Goal: Communication & Community: Share content

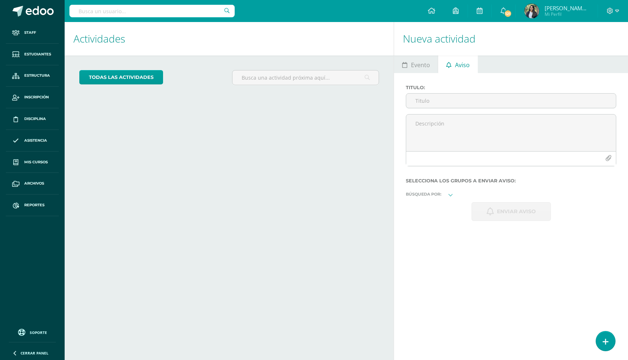
select select "English"
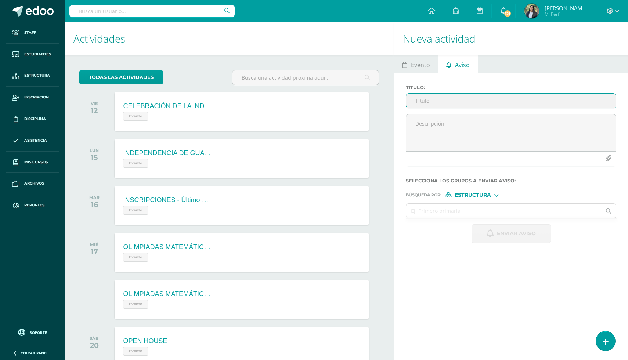
click at [427, 102] on input "Titulo :" at bounding box center [511, 101] width 210 height 14
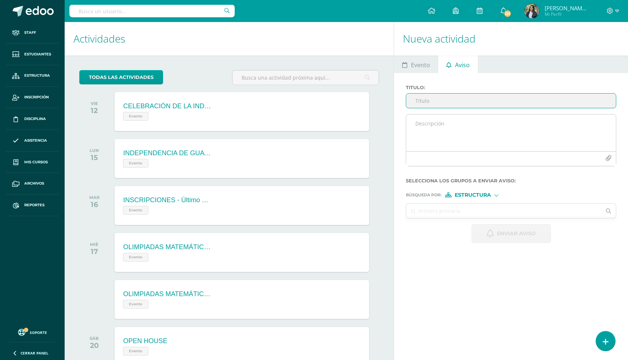
click at [456, 138] on textarea at bounding box center [511, 133] width 210 height 37
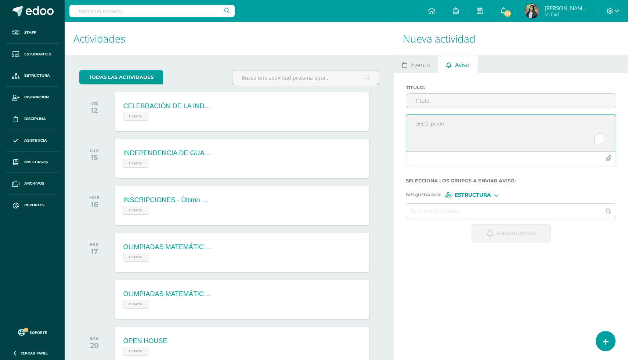
paste textarea "📌 7th Grade Dear Student, This is to inform you that you must participate in th…"
drag, startPoint x: 452, startPoint y: 124, endPoint x: 402, endPoint y: 124, distance: 50.3
click at [402, 124] on div "Titulo : 📌 7th Grade Dear Student, This is to inform you that you must particip…" at bounding box center [511, 164] width 234 height 182
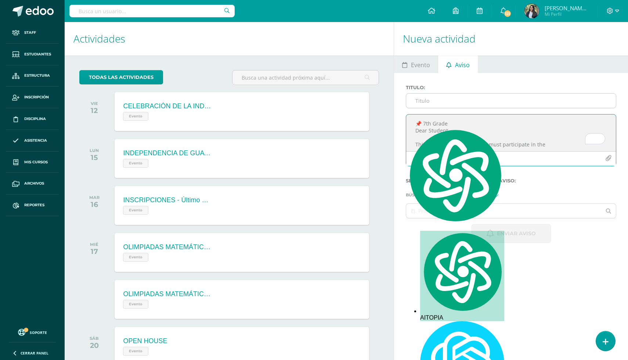
type textarea "📌 7th Grade Dear Student, This is to inform you that you must participate in th…"
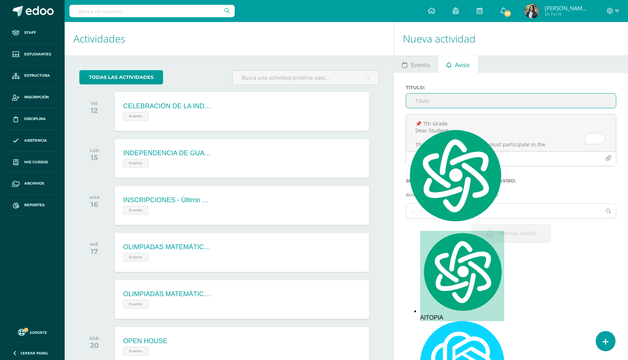
click at [424, 102] on input "Titulo :" at bounding box center [511, 101] width 210 height 14
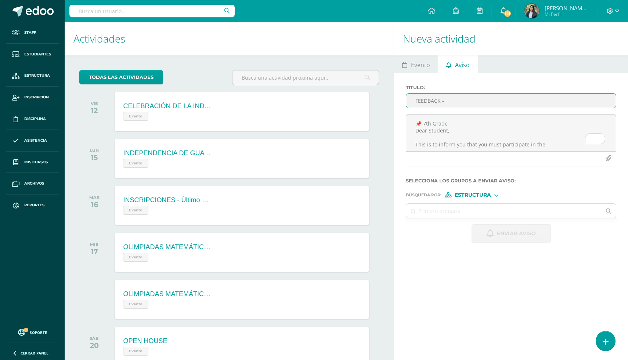
paste input "📌 7th Grade"
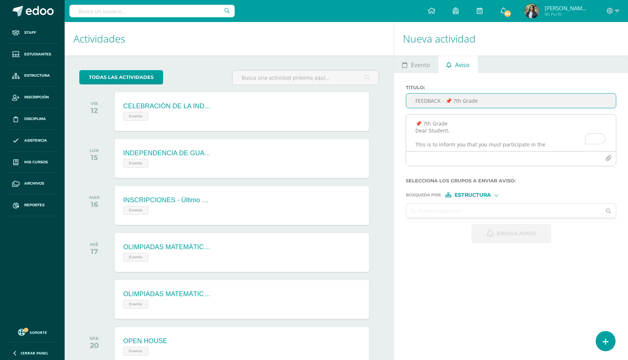
type input "FEEDBACK - 📌 7th Grade"
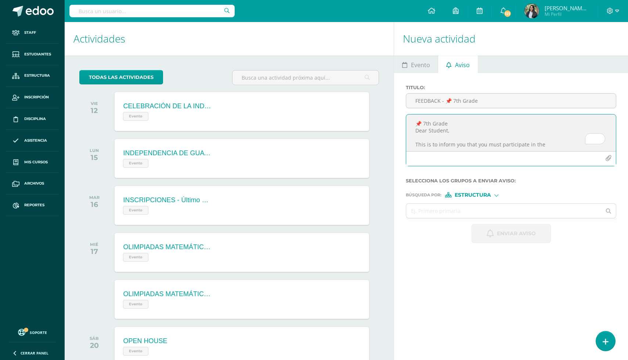
drag, startPoint x: 451, startPoint y: 125, endPoint x: 397, endPoint y: 123, distance: 54.0
click at [397, 123] on div "Titulo : FEEDBACK - 📌 7th Grade 📌 7th Grade Dear Student, This is to inform you…" at bounding box center [511, 164] width 234 height 182
click at [439, 124] on textarea "Dear Student, This is to inform you that you must participate in the 📘 ENGLISH …" at bounding box center [511, 133] width 210 height 37
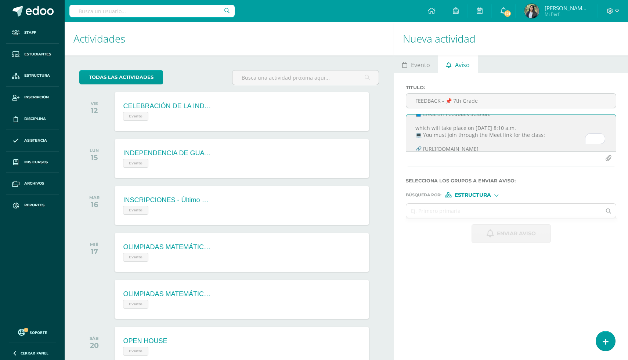
click at [441, 133] on textarea "Dear student, This is to inform you that you must participate in the 📘 ENGLISH …" at bounding box center [511, 133] width 210 height 37
paste textarea "📌 7th Grade Dear Student, This is to inform you that you must participate in th…"
click at [437, 133] on textarea "📌 7th Grade Dear Student, This is to inform you that you must participate in th…" at bounding box center [511, 133] width 210 height 37
drag, startPoint x: 413, startPoint y: 131, endPoint x: 410, endPoint y: 121, distance: 10.0
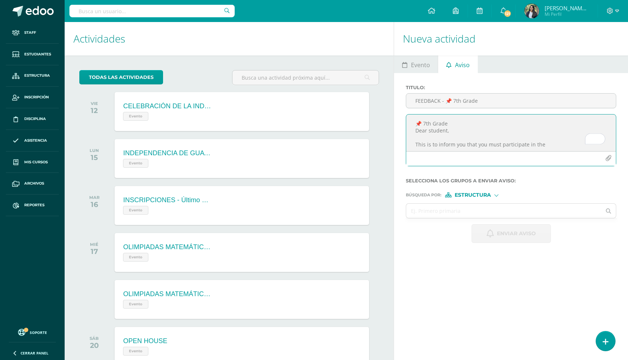
click at [410, 121] on textarea "📌 7th Grade Dear student, This is to inform you that you must participate in th…" at bounding box center [511, 133] width 210 height 37
type textarea "Dear student, This is to inform you that you must participate in the 📘 ENGLISH …"
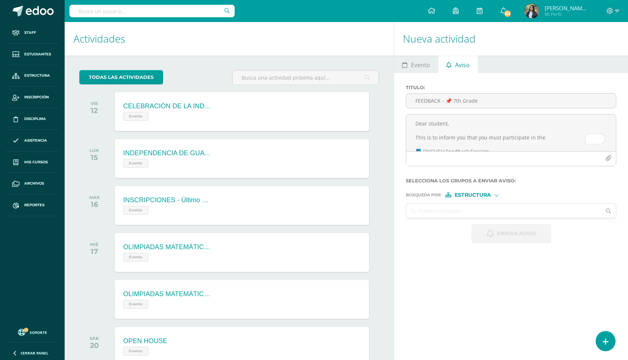
click at [487, 197] on span "Estructura" at bounding box center [472, 195] width 36 height 4
click at [474, 215] on span "Persona" at bounding box center [475, 217] width 26 height 4
click at [447, 215] on input "text" at bounding box center [503, 211] width 195 height 14
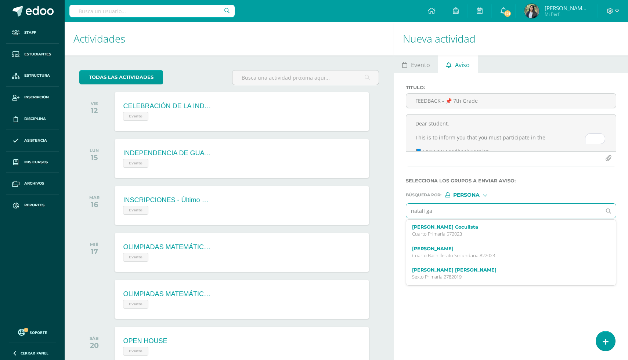
type input "natali gar"
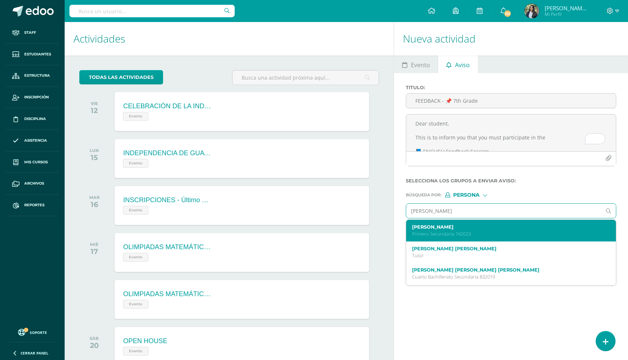
click at [463, 237] on p "Primero Secundaria 742023" at bounding box center [506, 234] width 189 height 6
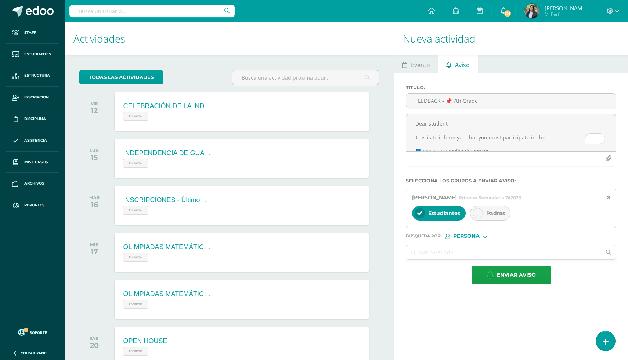
click at [439, 259] on input "text" at bounding box center [503, 252] width 195 height 14
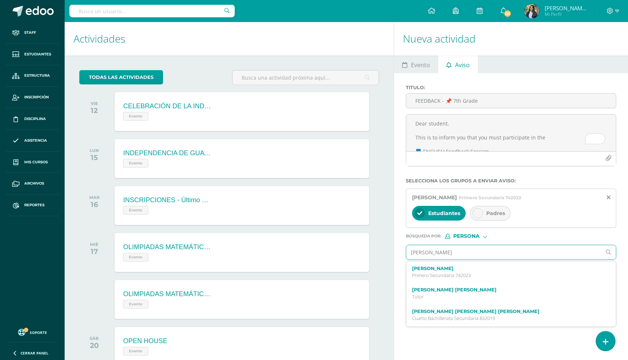
type input "fabian ard"
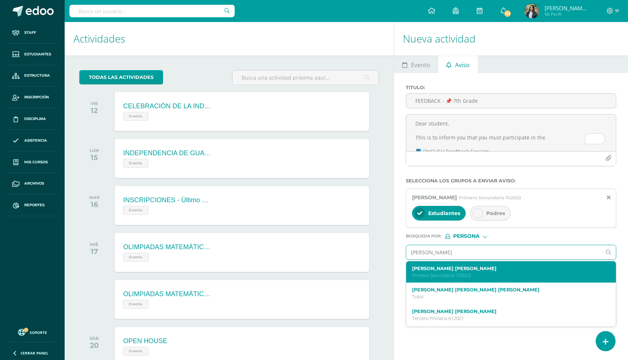
click at [438, 271] on label "Fabian André Ardón Vassaux" at bounding box center [506, 269] width 189 height 6
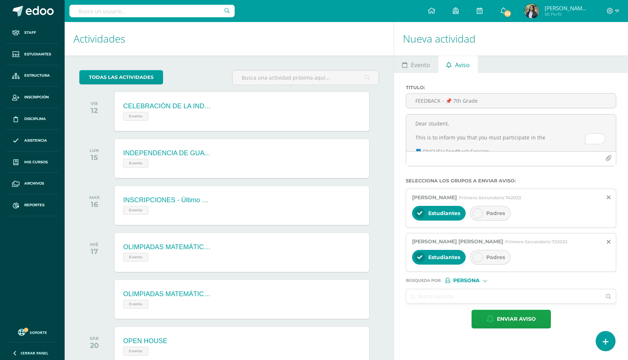
click at [488, 215] on span "Padres" at bounding box center [495, 213] width 19 height 7
click at [491, 261] on span "Padres" at bounding box center [495, 257] width 19 height 7
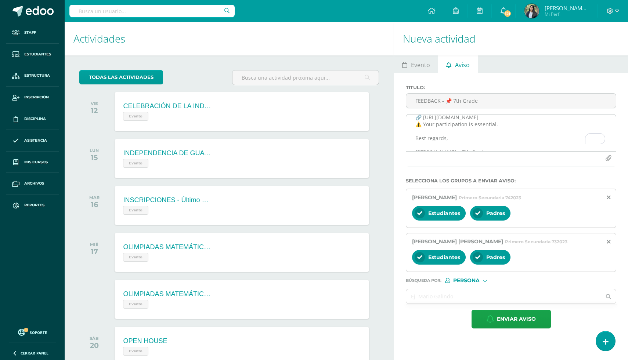
scroll to position [80, 0]
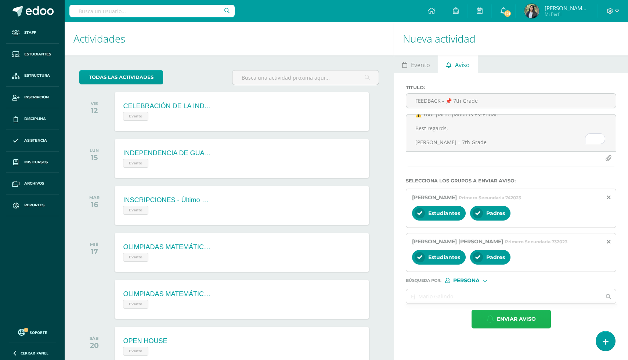
click at [510, 325] on span "Enviar aviso" at bounding box center [516, 319] width 39 height 18
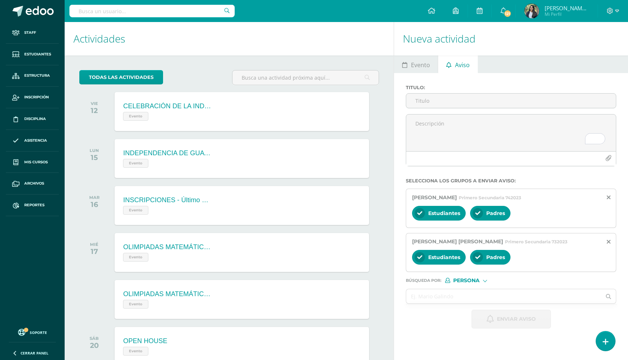
scroll to position [0, 0]
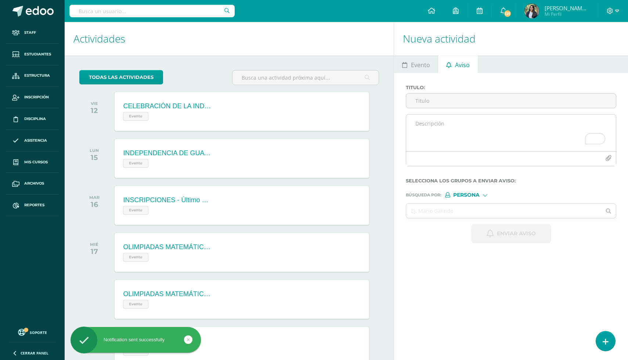
click at [441, 137] on textarea "To enrich screen reader interactions, please activate Accessibility in Grammarl…" at bounding box center [511, 133] width 210 height 37
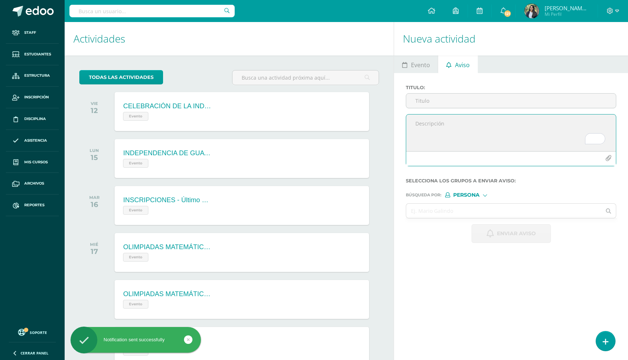
paste textarea "📌 7th Grade Dear Student, This is to inform you that you must participate in th…"
type textarea "📌 7th Grade Dear Student, This is to inform you that you must participate in th…"
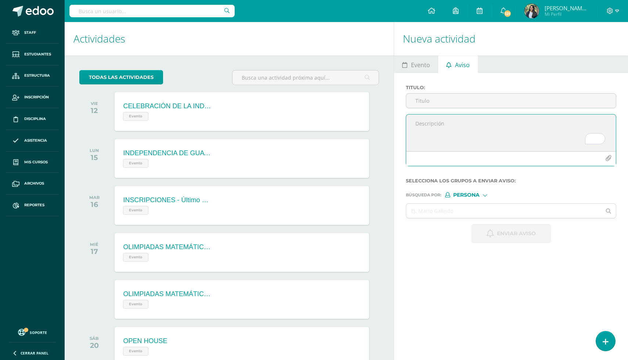
click at [435, 127] on textarea "To enrich screen reader interactions, please activate Accessibility in Grammarl…" at bounding box center [511, 133] width 210 height 37
paste textarea "🟢 [GRADE] 🎉 CONGRATULATIONS! You passed your English evaluation, so you DO NOT …"
click at [430, 125] on textarea "🟢 [GRADE] 🎉 CONGRATULATIONS! You passed your English evaluation, so you DO NOT …" at bounding box center [511, 133] width 210 height 37
drag, startPoint x: 459, startPoint y: 126, endPoint x: 375, endPoint y: 126, distance: 84.1
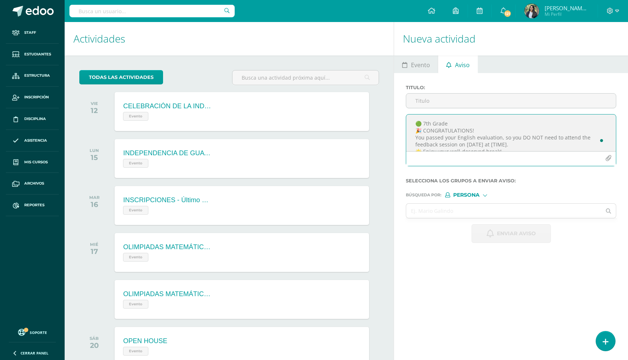
click at [375, 126] on div "Actividades Actividad todas las Actividades No tienes actividades Échale un vis…" at bounding box center [346, 358] width 569 height 672
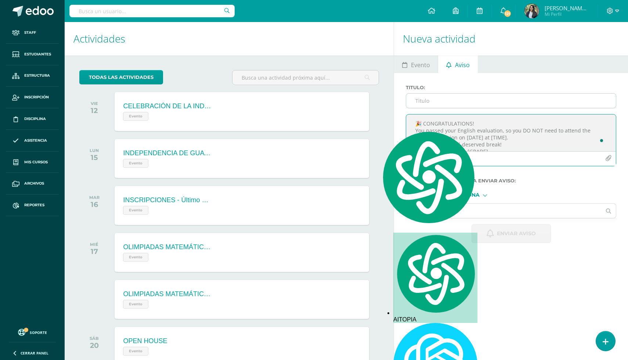
type textarea "🎉 CONGRATULATIONS! You passed your English evaluation, so you DO NOT need to at…"
click at [427, 101] on input "Titulo :" at bounding box center [511, 101] width 210 height 14
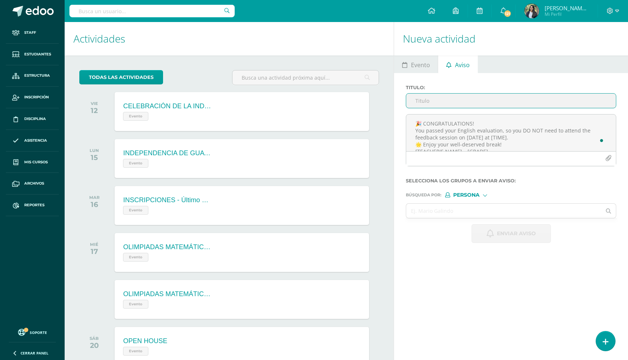
paste input "🟢 7th Grade"
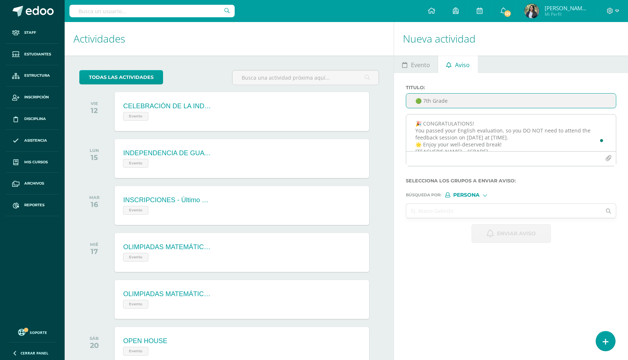
type input "🟢 7th Grade"
click at [415, 131] on textarea "🎉 CONGRATULATIONS! You passed your English evaluation, so you DO NOT need to at…" at bounding box center [511, 133] width 210 height 37
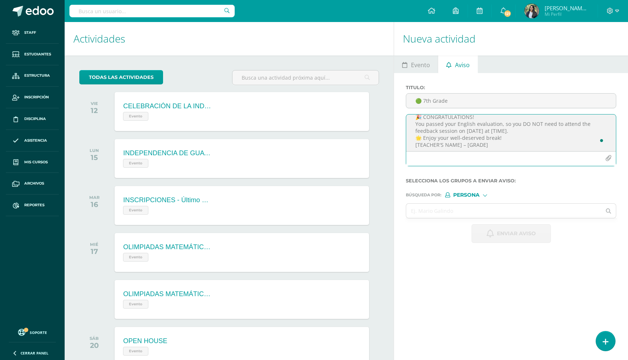
scroll to position [10, 0]
drag, startPoint x: 464, startPoint y: 128, endPoint x: 517, endPoint y: 132, distance: 53.0
click at [517, 132] on textarea "🎉 CONGRATULATIONS! You passed your English evaluation, so you DO NOT need to at…" at bounding box center [511, 133] width 210 height 37
drag, startPoint x: 461, startPoint y: 144, endPoint x: 408, endPoint y: 144, distance: 53.6
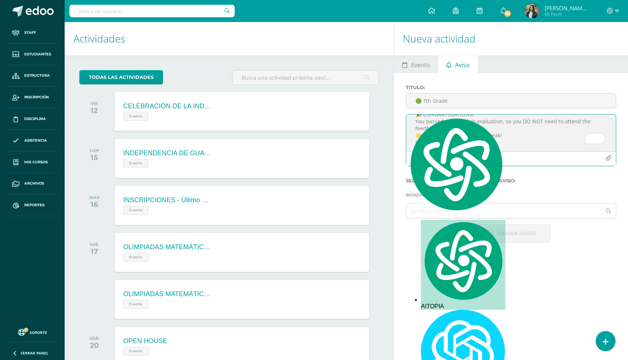
drag, startPoint x: 495, startPoint y: 147, endPoint x: 464, endPoint y: 146, distance: 31.2
click at [464, 146] on textarea "🎉 CONGRATULATIONS! You passed your English evaluation, so you DO NOT need to at…" at bounding box center [511, 133] width 210 height 37
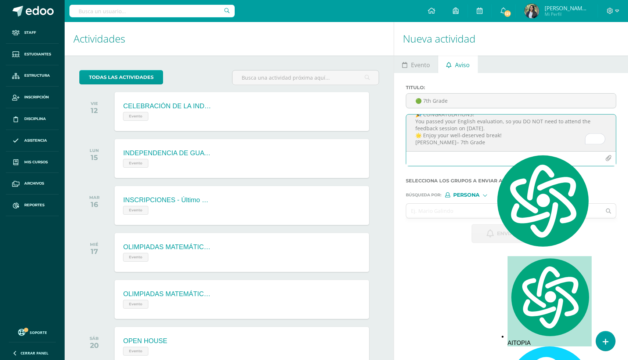
click at [471, 141] on textarea "🎉 CONGRATULATIONS! You passed your English evaluation, so you DO NOT need to at…" at bounding box center [511, 133] width 210 height 37
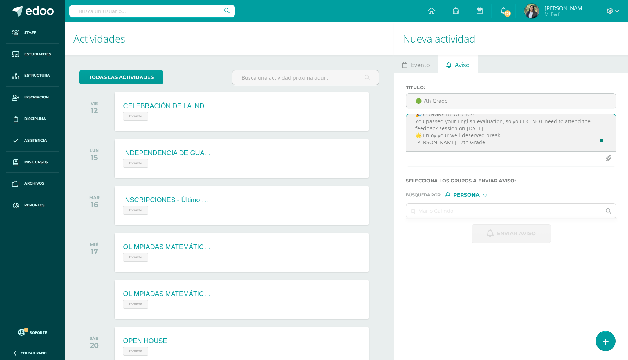
click at [492, 132] on textarea "🎉 CONGRATULATIONS! You passed your English evaluation, so you DO NOT need to at…" at bounding box center [511, 133] width 210 height 37
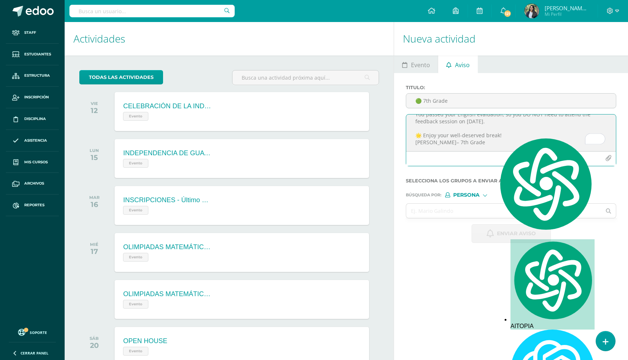
type textarea "🎉 CONGRATULATIONS! You passed your English evaluation, so you DO NOT need to at…"
click at [478, 197] on span "Persona" at bounding box center [466, 195] width 26 height 4
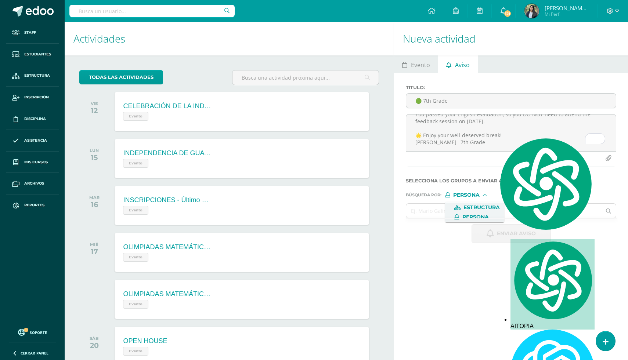
click at [467, 209] on span "Estructura" at bounding box center [481, 208] width 36 height 4
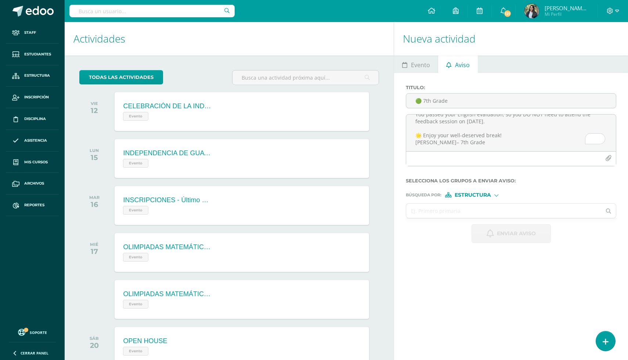
click at [431, 213] on input "text" at bounding box center [503, 211] width 195 height 14
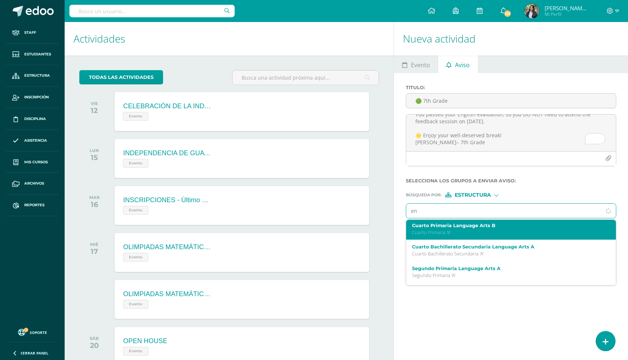
scroll to position [0, 0]
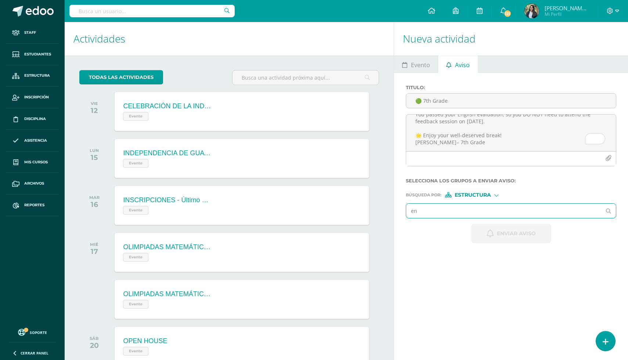
type input "eng"
click at [462, 215] on input "ri" at bounding box center [503, 211] width 195 height 14
type input "p"
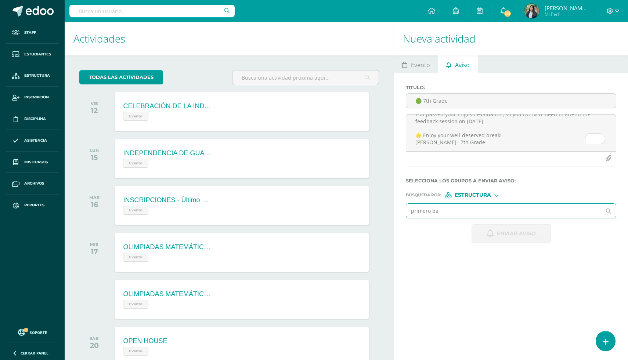
type input "primero b"
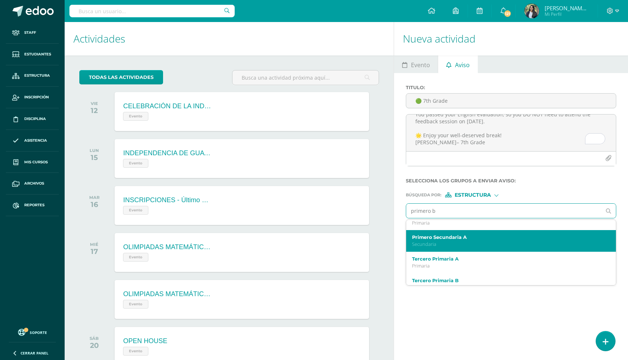
scroll to position [34, 0]
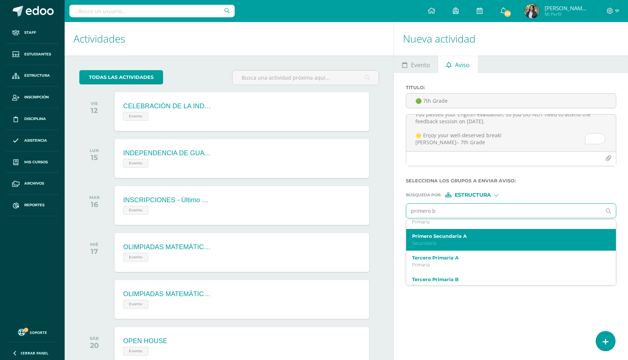
click at [452, 246] on p "Secundaria" at bounding box center [506, 243] width 189 height 6
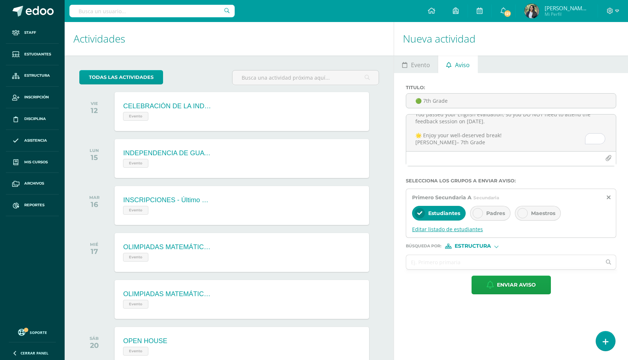
click at [468, 233] on span "Editar listado de estudiantes" at bounding box center [511, 229] width 198 height 7
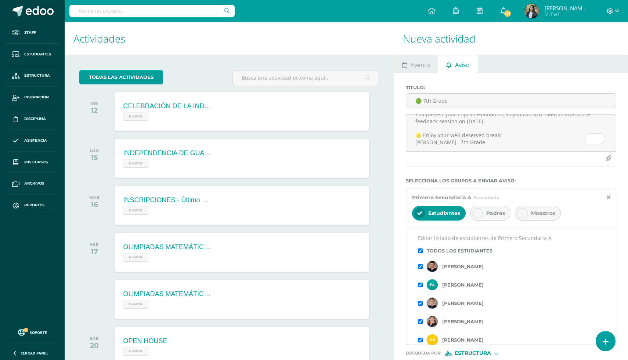
click at [419, 253] on input "checkbox" at bounding box center [420, 251] width 5 height 5
click at [421, 287] on input "checkbox" at bounding box center [420, 285] width 5 height 5
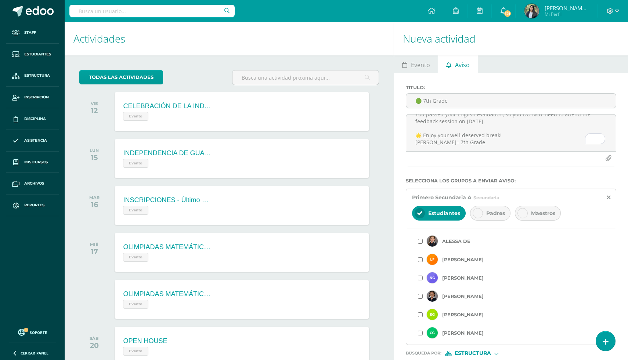
scroll to position [154, 0]
click at [423, 279] on div "Natali García" at bounding box center [511, 277] width 186 height 18
click at [421, 280] on input "checkbox" at bounding box center [420, 277] width 5 height 5
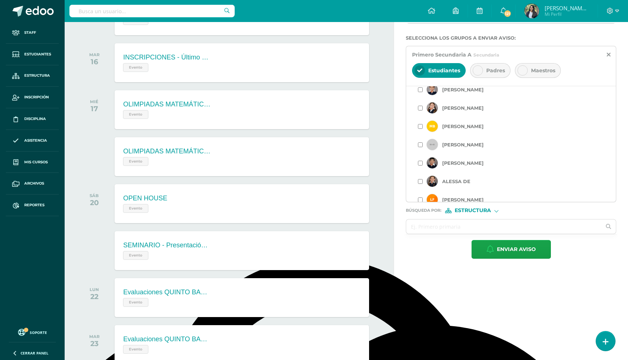
scroll to position [0, 0]
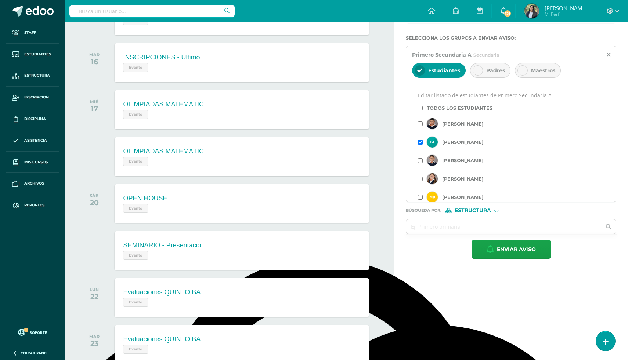
click at [422, 111] on input "checkbox" at bounding box center [420, 108] width 5 height 5
click at [421, 145] on input "checkbox" at bounding box center [420, 142] width 5 height 5
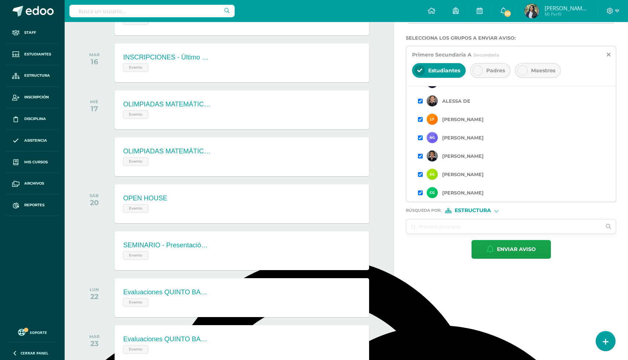
scroll to position [164, 0]
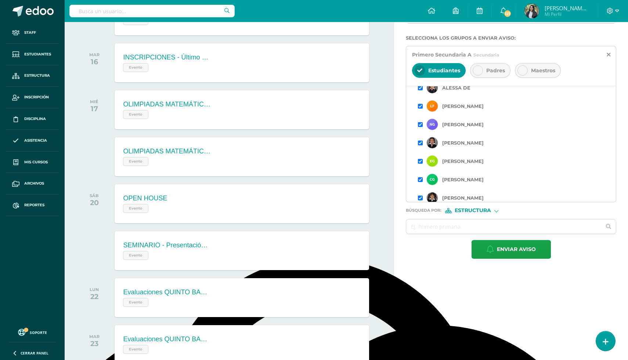
click at [421, 127] on input "checkbox" at bounding box center [420, 124] width 5 height 5
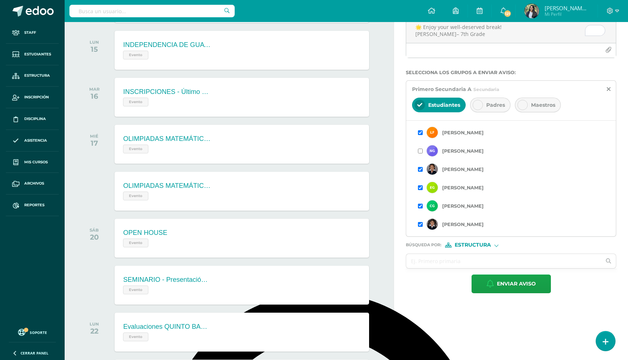
scroll to position [174, 0]
click at [436, 291] on div "Enviar aviso" at bounding box center [511, 284] width 210 height 19
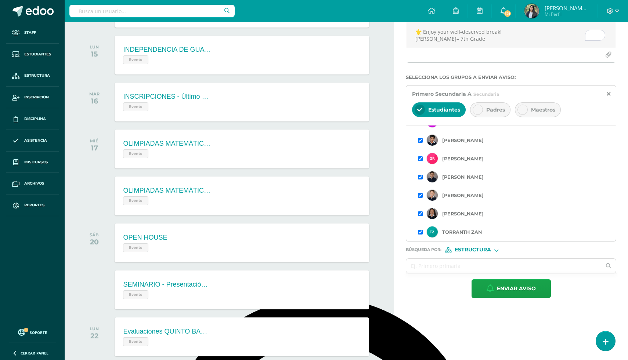
scroll to position [108, 0]
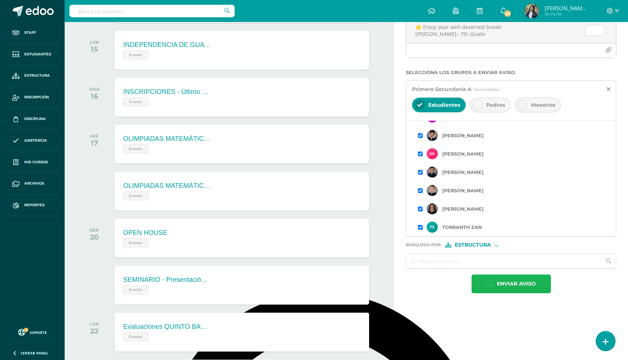
click at [497, 293] on span "Enviar aviso" at bounding box center [516, 284] width 39 height 18
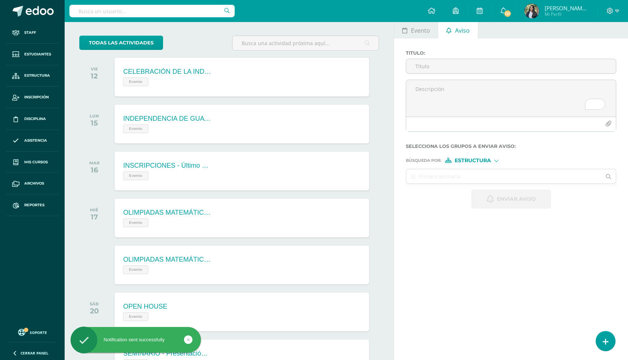
scroll to position [12, 0]
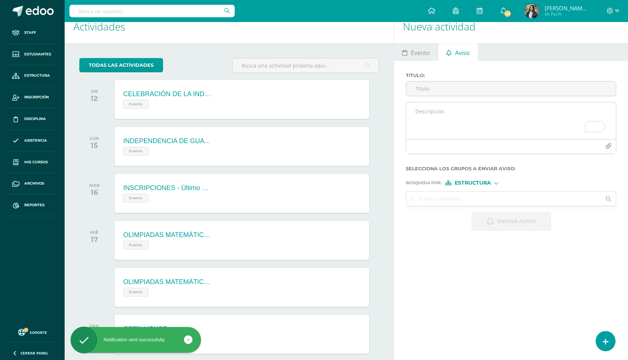
click at [442, 124] on textarea "To enrich screen reader interactions, please activate Accessibility in Grammarl…" at bounding box center [511, 120] width 210 height 37
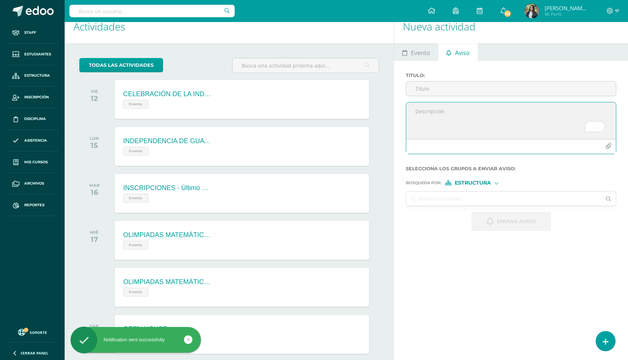
paste textarea "🎉 CONGRATULATIONS! You passed your English evaluation, so you DO NOT need to at…"
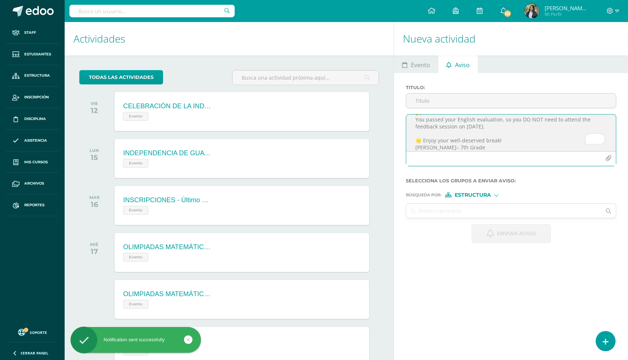
scroll to position [0, 0]
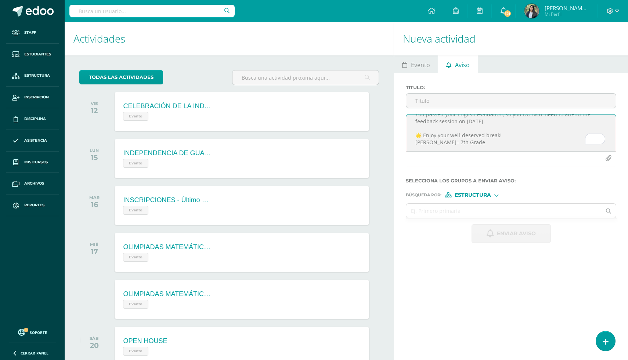
click at [464, 142] on textarea "🎉 CONGRATULATIONS! You passed your English evaluation, so you DO NOT need to at…" at bounding box center [511, 133] width 210 height 37
type textarea "🎉 CONGRATULATIONS! You passed your English evaluation, so you DO NOT need to at…"
click at [454, 211] on input "text" at bounding box center [503, 211] width 195 height 14
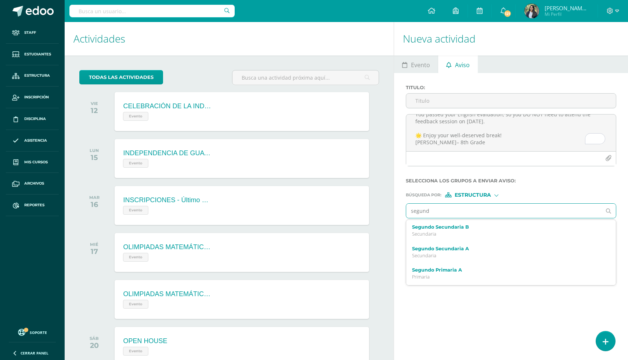
type input "segundo"
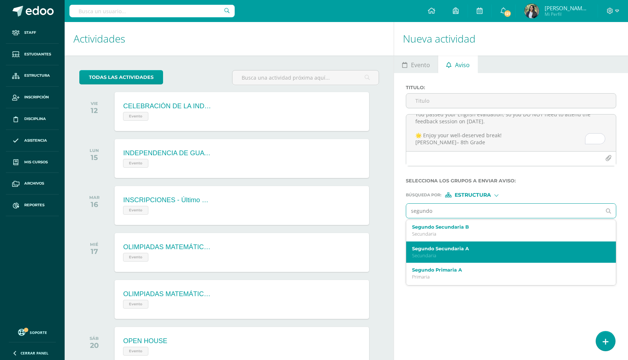
click at [460, 251] on label "Segundo Secundaria A" at bounding box center [506, 249] width 189 height 6
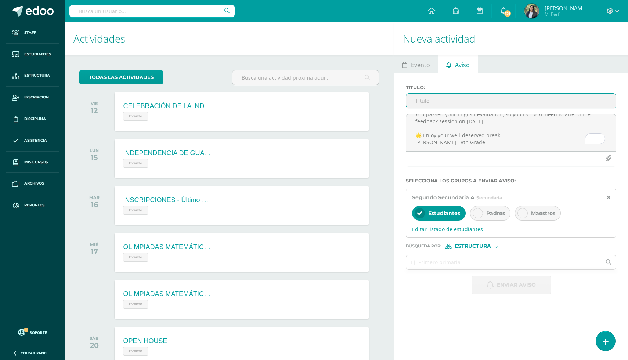
click at [437, 102] on input "Titulo :" at bounding box center [511, 101] width 210 height 14
click at [460, 233] on span "Editar listado de estudiantes" at bounding box center [511, 229] width 198 height 7
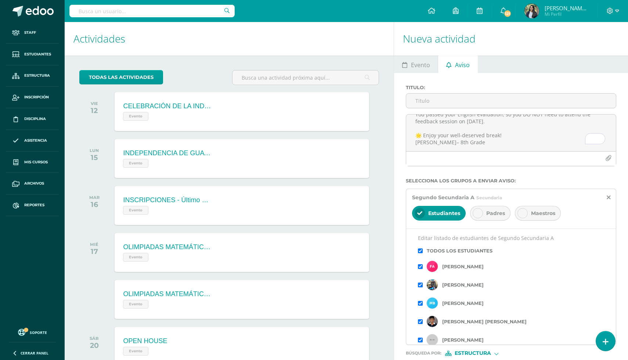
click at [420, 253] on input "checkbox" at bounding box center [420, 251] width 5 height 5
click at [420, 269] on input "checkbox" at bounding box center [420, 266] width 5 height 5
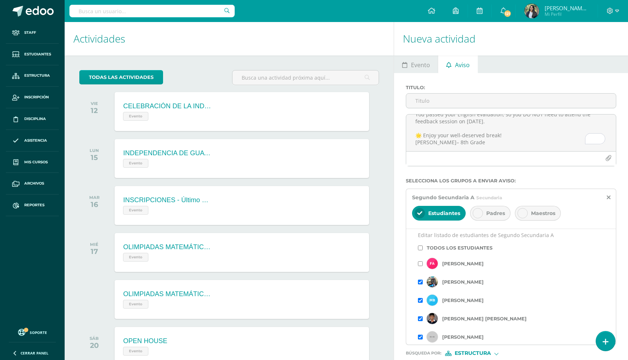
click at [421, 285] on input "checkbox" at bounding box center [420, 282] width 5 height 5
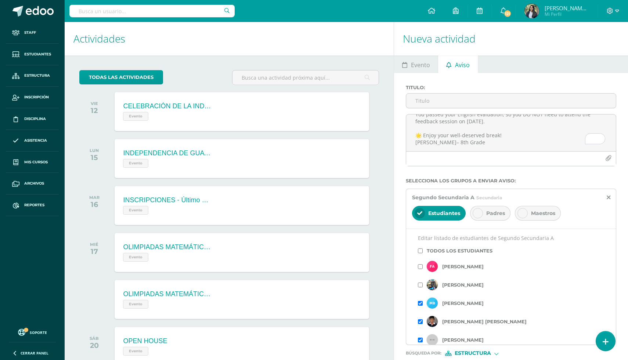
click at [419, 306] on input "checkbox" at bounding box center [420, 303] width 5 height 5
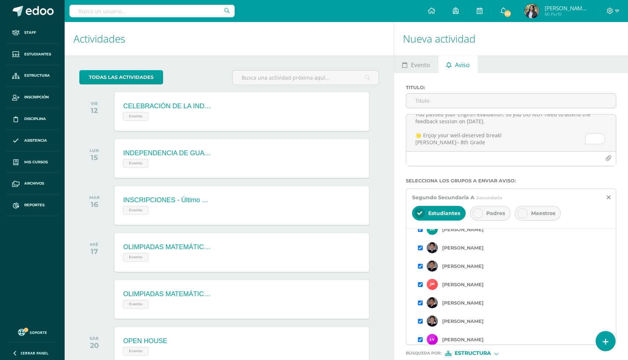
scroll to position [226, 0]
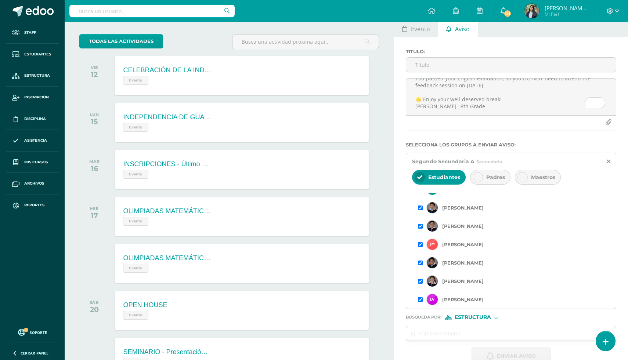
click at [420, 246] on input "checkbox" at bounding box center [420, 244] width 5 height 5
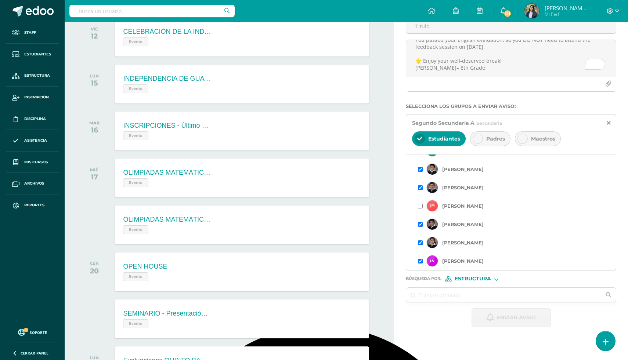
click at [394, 210] on div "Titulo : 🎉 CONGRATULATIONS! You passed your English evaluation, so you DO NOT n…" at bounding box center [511, 169] width 234 height 340
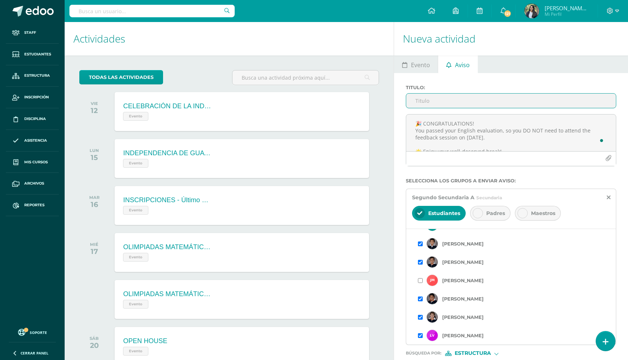
click at [432, 105] on input "Titulo :" at bounding box center [511, 101] width 210 height 14
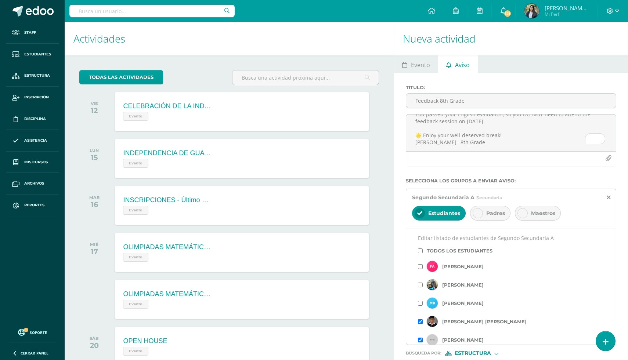
click at [489, 216] on span "Padres" at bounding box center [495, 213] width 19 height 7
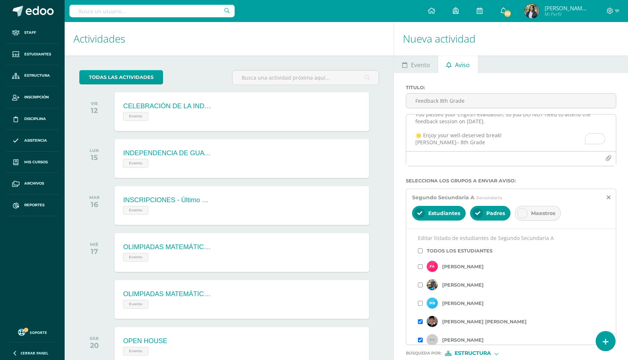
scroll to position [0, 0]
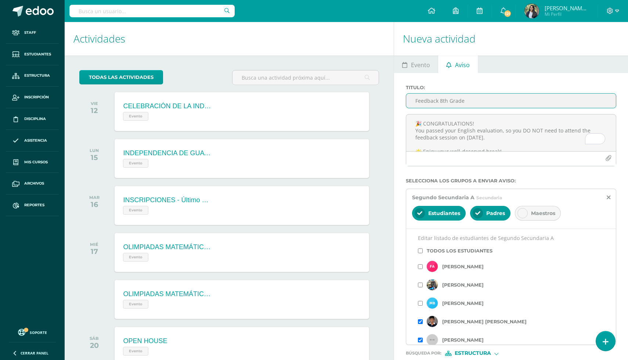
click at [438, 100] on input "Feedback 8th Grade" at bounding box center [511, 101] width 210 height 14
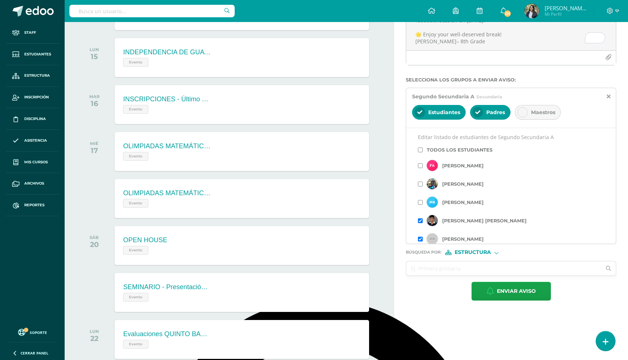
scroll to position [91, 0]
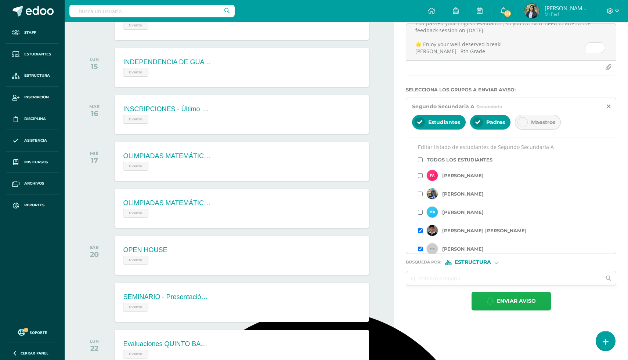
type input "Feedback - 8th Grade"
click at [502, 306] on span "Enviar aviso" at bounding box center [516, 301] width 39 height 18
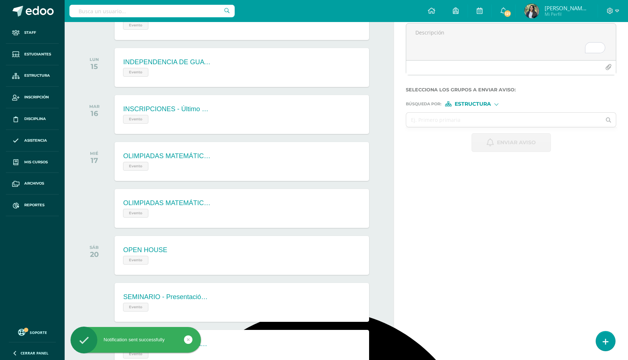
scroll to position [0, 0]
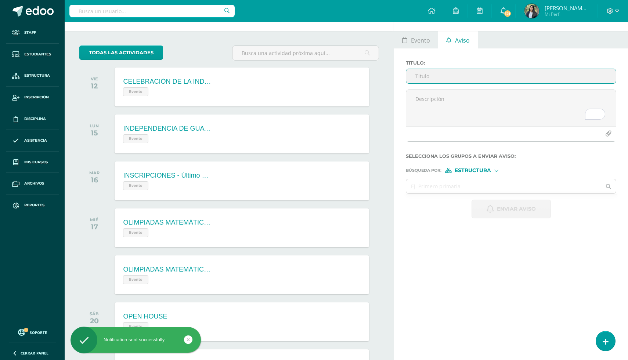
click at [434, 81] on input "Titulo :" at bounding box center [511, 76] width 210 height 14
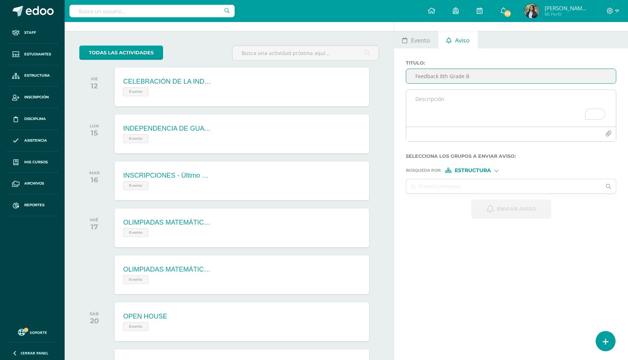
type input "Feedback 8th Grade B"
click at [461, 120] on textarea "To enrich screen reader interactions, please activate Accessibility in Grammarl…" at bounding box center [511, 108] width 210 height 37
paste textarea "🎉 CONGRATULATIONS! You passed your English evaluation, so you DO NOT need to at…"
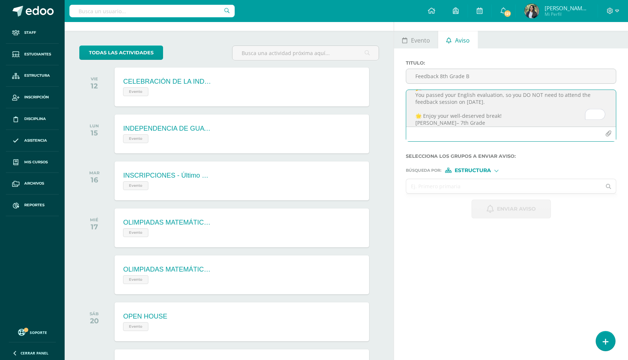
type textarea "🎉 CONGRATULATIONS! You passed your English evaluation, so you DO NOT need to at…"
click at [439, 189] on input "text" at bounding box center [503, 186] width 195 height 14
type input "segundo sec"
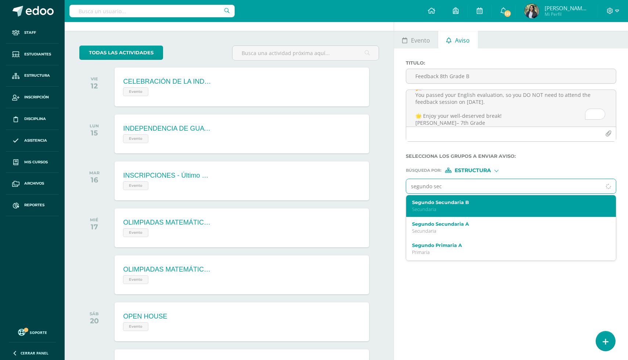
click at [470, 213] on p "Secundaria" at bounding box center [506, 209] width 189 height 6
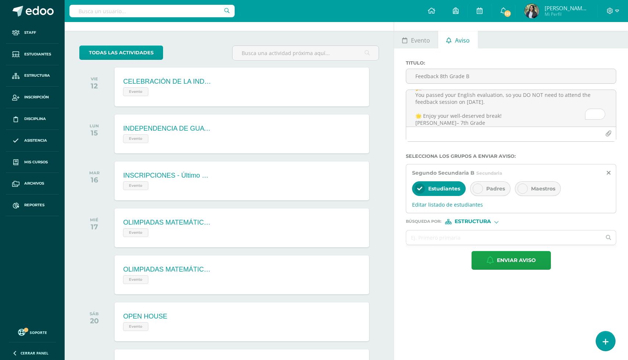
click at [485, 196] on div "Padres" at bounding box center [490, 188] width 40 height 15
click at [449, 208] on span "Editar listado de estudiantes" at bounding box center [511, 204] width 198 height 7
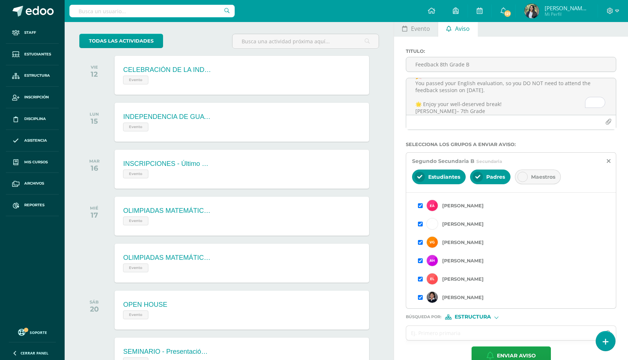
click at [421, 245] on input "checkbox" at bounding box center [420, 242] width 5 height 5
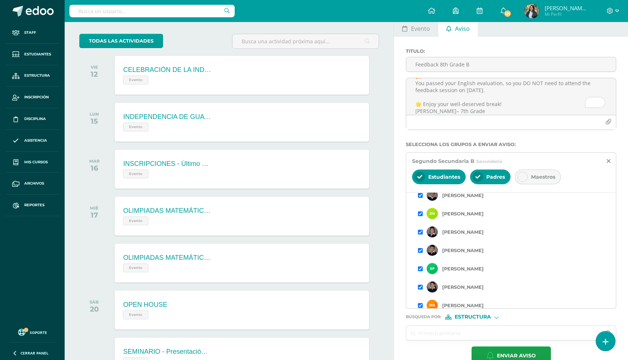
scroll to position [149, 0]
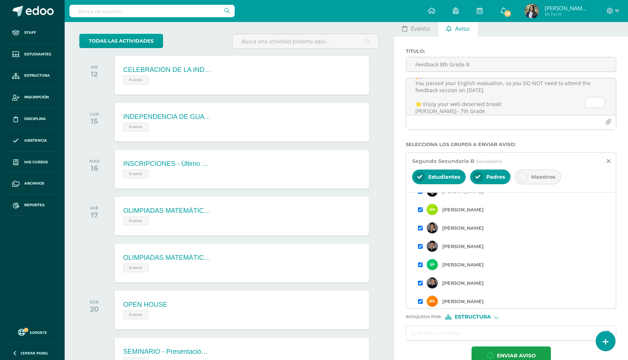
click at [421, 267] on input "checkbox" at bounding box center [420, 264] width 5 height 5
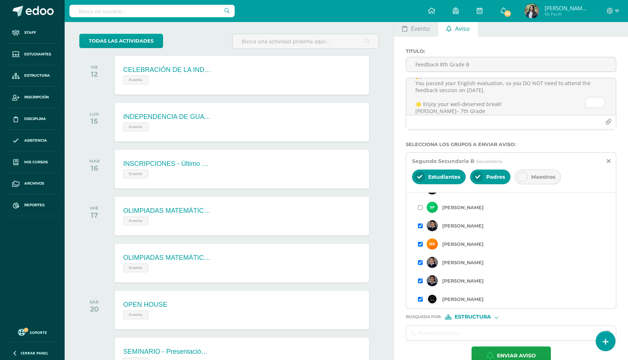
click at [422, 302] on input "checkbox" at bounding box center [420, 299] width 5 height 5
click at [466, 115] on textarea "🎉 CONGRATULATIONS! You passed your English evaluation, so you DO NOT need to at…" at bounding box center [511, 96] width 210 height 37
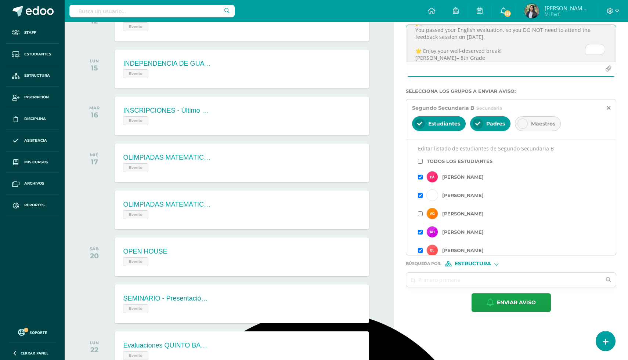
scroll to position [96, 0]
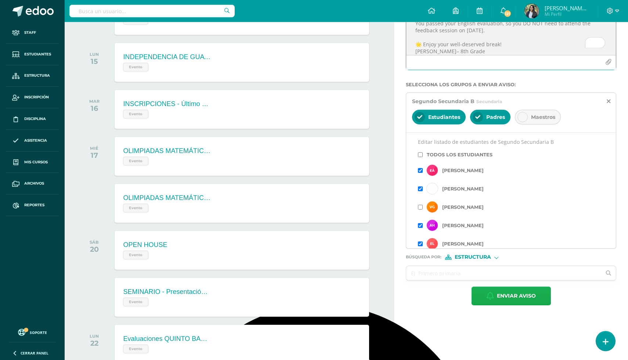
type textarea "🎉 CONGRATULATIONS! You passed your English evaluation, so you DO NOT need to at…"
click at [508, 298] on span "Enviar aviso" at bounding box center [516, 296] width 39 height 18
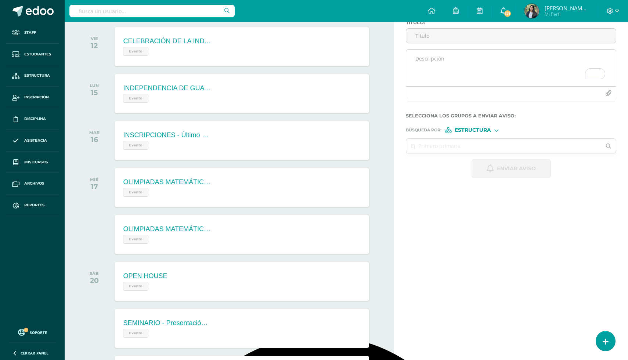
scroll to position [13, 0]
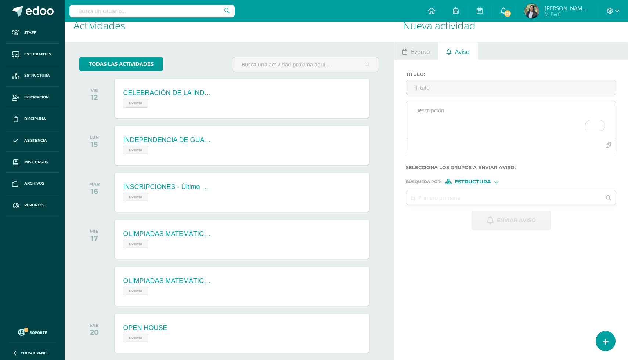
click at [432, 123] on textarea "To enrich screen reader interactions, please activate Accessibility in Grammarl…" at bounding box center [511, 119] width 210 height 37
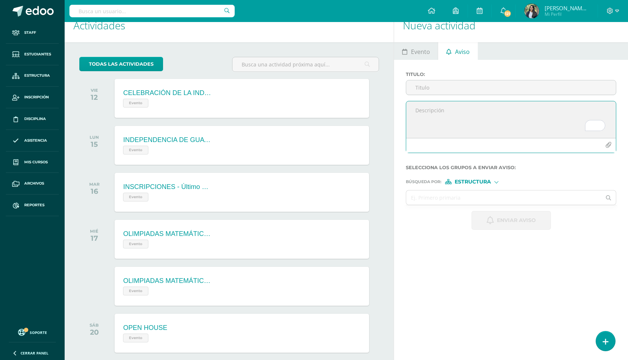
paste textarea "📌 8th Grade A Dear Student, This is to inform you that you must participate in …"
drag, startPoint x: 459, startPoint y: 112, endPoint x: 395, endPoint y: 112, distance: 63.5
click at [395, 112] on div "Titulo : 📌 8th Grade A Dear Student, This is to inform you that you must partic…" at bounding box center [511, 151] width 234 height 182
type textarea "Dear Student, This is to inform you that you must participate in the 📘 ENGLISH …"
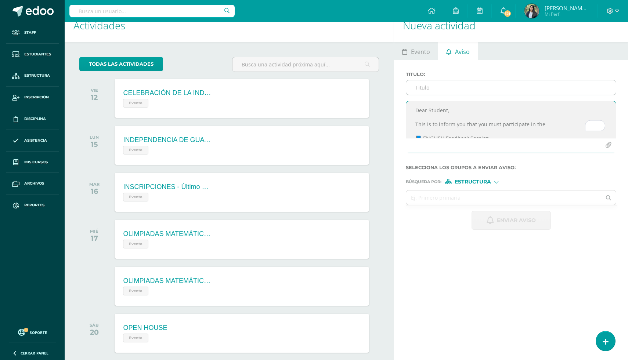
click at [421, 88] on input "Titulo :" at bounding box center [511, 87] width 210 height 14
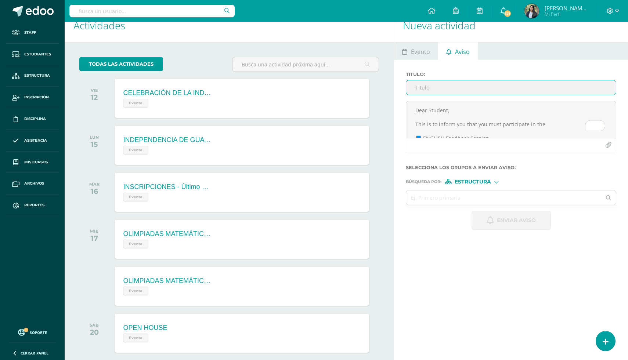
paste input "📌 8th Grade A"
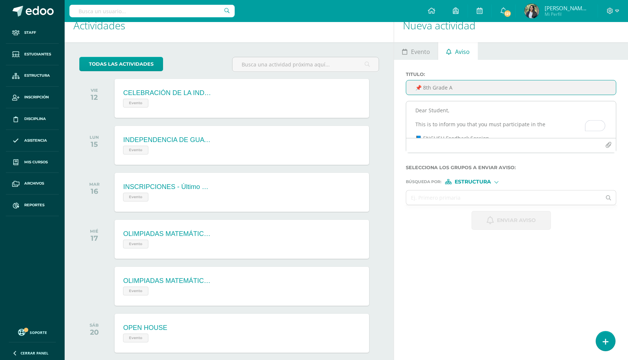
type input "📌 8th Grade A"
click at [416, 121] on textarea "Dear Student, This is to inform you that you must participate in the 📘 ENGLISH …" at bounding box center [511, 119] width 210 height 37
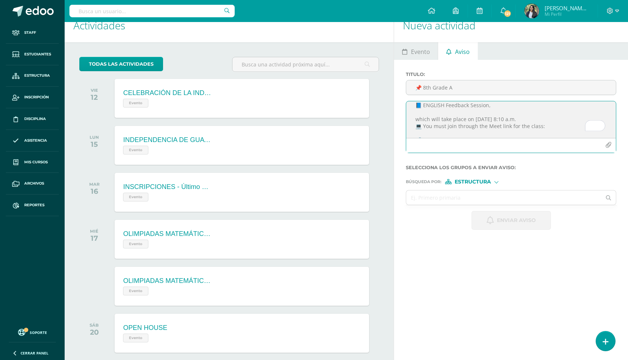
scroll to position [35, 0]
click at [452, 133] on textarea "Dear Student, This is to inform you that you must participate in the 📘 ENGLISH …" at bounding box center [511, 119] width 210 height 37
type textarea "Dear Student, This is to inform you that you must participate in the 📘 ENGLISH …"
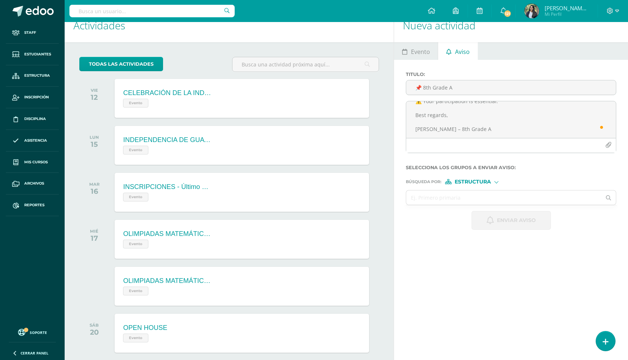
click at [468, 184] on span "Estructura" at bounding box center [472, 182] width 36 height 4
click at [464, 195] on span "Estructura" at bounding box center [481, 194] width 36 height 4
click at [439, 198] on input "text" at bounding box center [503, 198] width 195 height 14
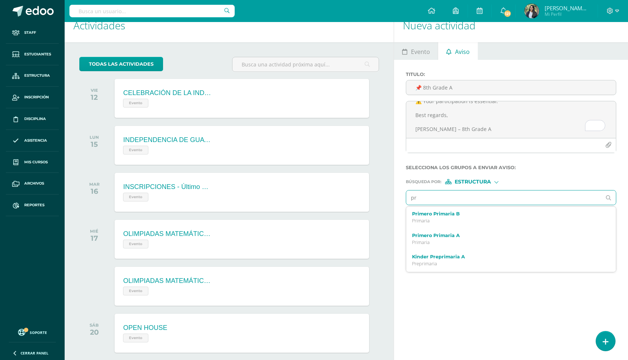
type input "p"
type input "segundo"
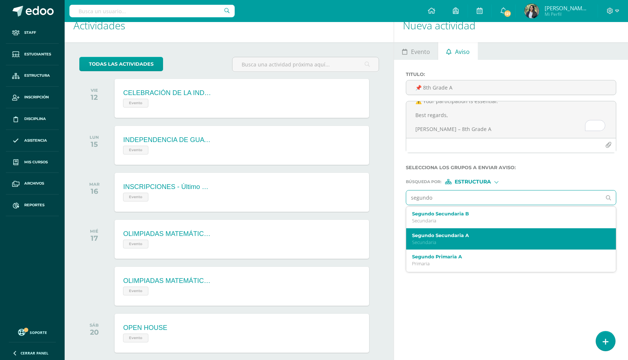
click at [447, 238] on label "Segundo Secundaria A" at bounding box center [506, 236] width 189 height 6
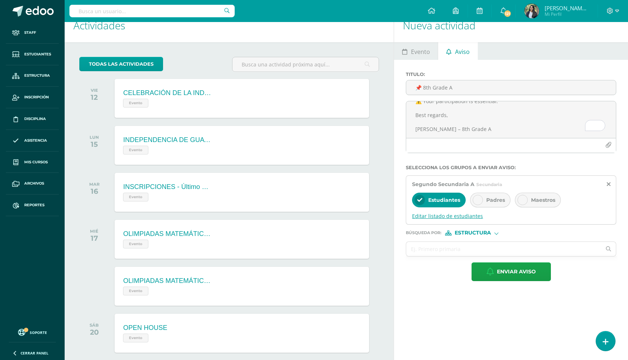
click at [454, 219] on span "Editar listado de estudiantes" at bounding box center [511, 216] width 198 height 7
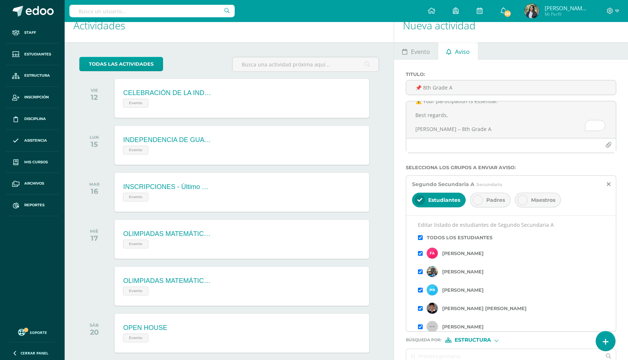
click at [420, 240] on input "checkbox" at bounding box center [420, 237] width 5 height 5
click at [421, 256] on input "checkbox" at bounding box center [420, 253] width 5 height 5
click at [422, 274] on input "checkbox" at bounding box center [420, 271] width 5 height 5
click at [420, 293] on div "María Barahona" at bounding box center [511, 290] width 186 height 18
click at [419, 293] on input "checkbox" at bounding box center [420, 290] width 5 height 5
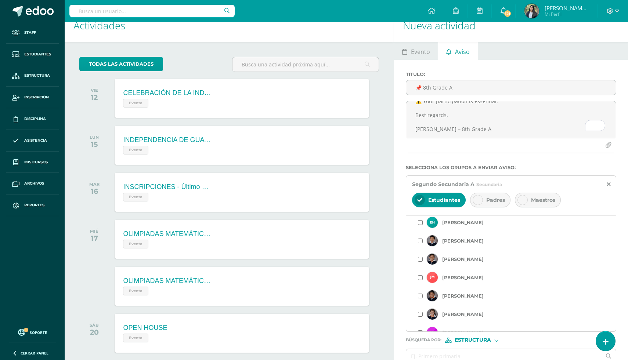
click at [420, 279] on div "Justin Mendez" at bounding box center [511, 277] width 186 height 18
click at [421, 279] on div "Justin Mendez" at bounding box center [511, 277] width 186 height 18
click at [421, 280] on input "checkbox" at bounding box center [420, 277] width 5 height 5
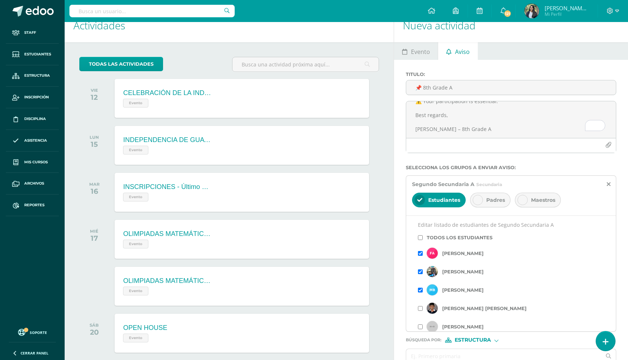
click at [501, 207] on div "Padres" at bounding box center [490, 200] width 40 height 15
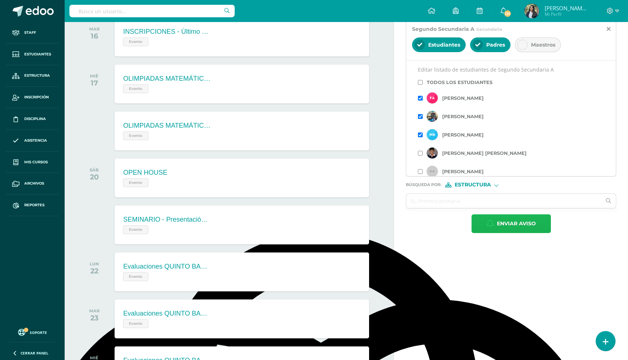
click at [521, 230] on span "Enviar aviso" at bounding box center [516, 224] width 39 height 18
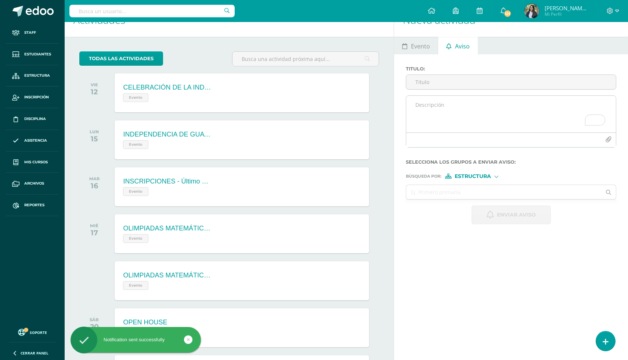
click at [446, 109] on textarea "To enrich screen reader interactions, please activate Accessibility in Grammarl…" at bounding box center [511, 114] width 210 height 37
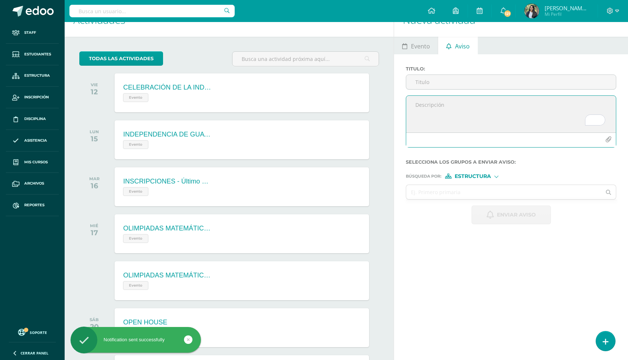
paste textarea "📌 8th Grade A"
type textarea "📌 8th Grade A"
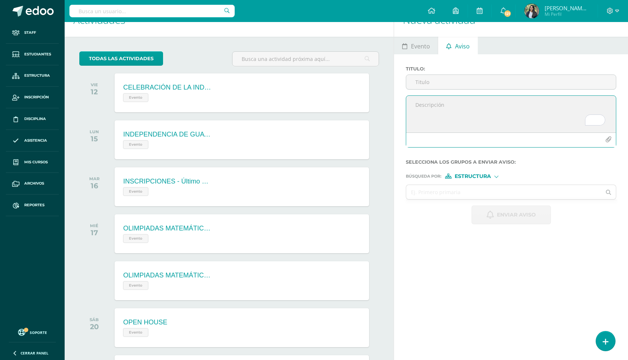
click at [442, 104] on textarea "To enrich screen reader interactions, please activate Accessibility in Grammarl…" at bounding box center [511, 114] width 210 height 37
paste textarea "📌 8th Grade A"
type textarea "📌 8th Grade A"
click at [429, 87] on input "Titulo :" at bounding box center [511, 82] width 210 height 14
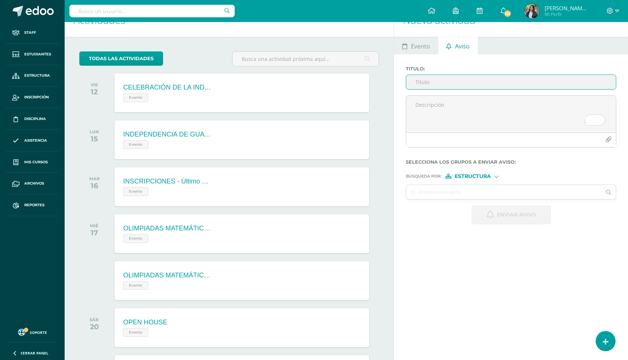
paste input "📌 8th Grade A"
type input "📌 8th Grade B"
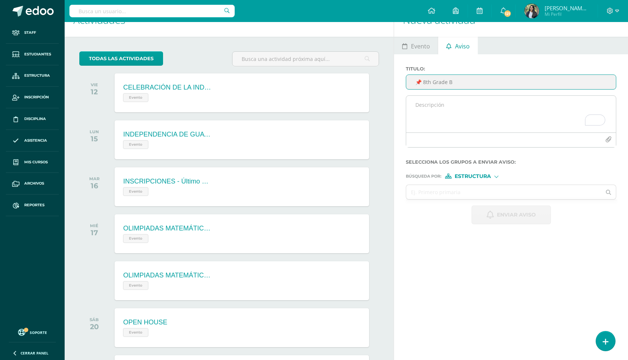
click at [450, 114] on textarea "To enrich screen reader interactions, please activate Accessibility in Grammarl…" at bounding box center [511, 114] width 210 height 37
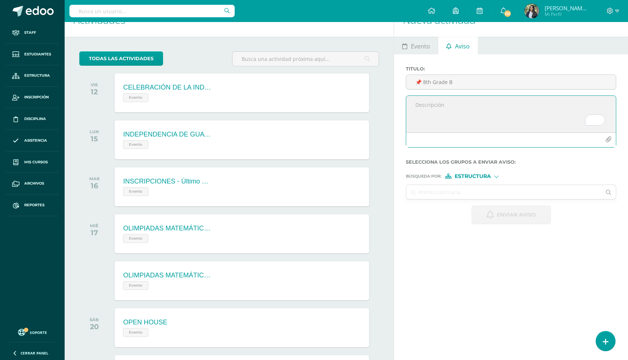
paste textarea "Dear Student, This is to inform you that you must participate in the 📘 ENGLISH …"
type textarea "Dear Student, This is to inform you that you must participate in the 📘 ENGLISH …"
click at [446, 198] on input "text" at bounding box center [503, 192] width 195 height 14
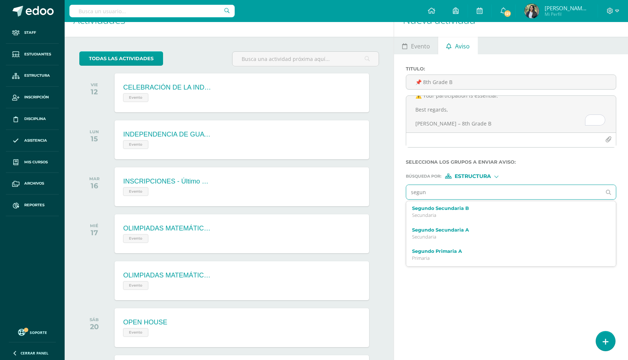
type input "segund"
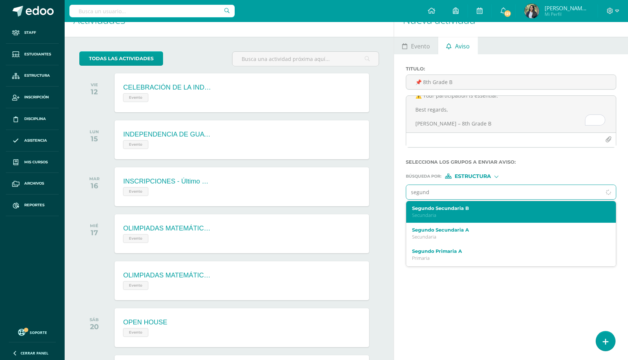
click at [466, 211] on label "Segundo Secundaria B" at bounding box center [506, 209] width 189 height 6
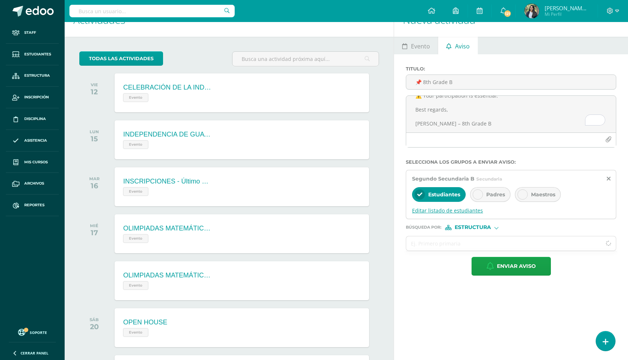
click at [467, 213] on span "Editar listado de estudiantes" at bounding box center [511, 210] width 198 height 7
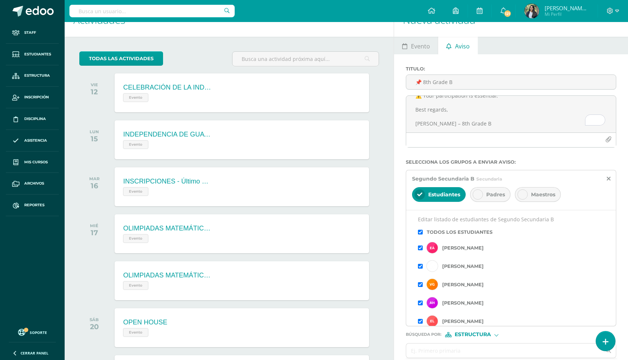
click at [486, 198] on span "Padres" at bounding box center [495, 194] width 19 height 7
click at [421, 235] on input "checkbox" at bounding box center [420, 232] width 5 height 5
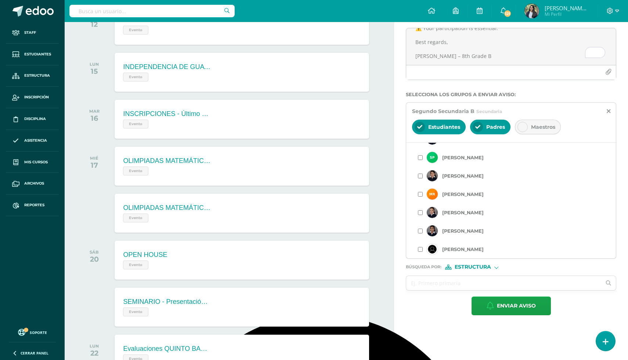
click at [419, 252] on input "checkbox" at bounding box center [420, 249] width 5 height 5
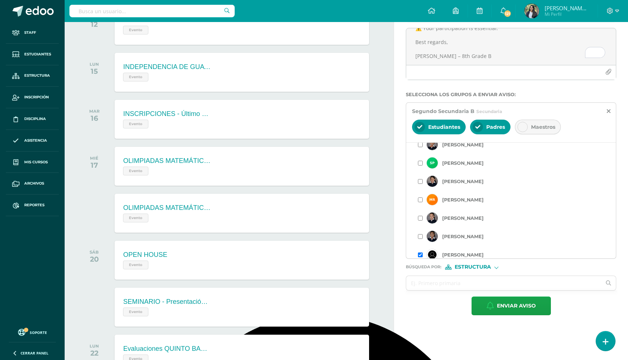
scroll to position [199, 0]
click at [420, 167] on input "checkbox" at bounding box center [420, 164] width 5 height 5
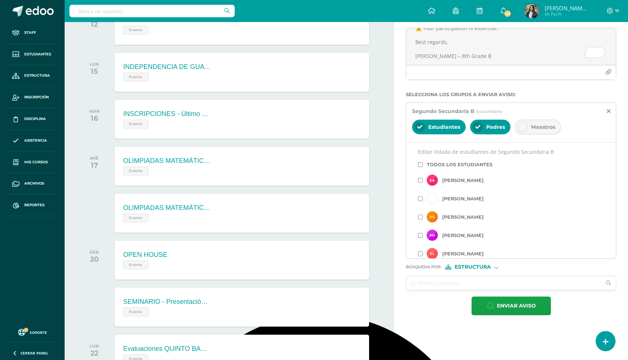
scroll to position [5, 0]
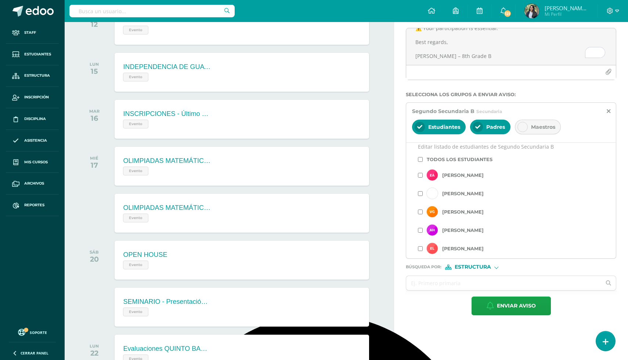
click at [420, 212] on div "Vinicio Guzmán" at bounding box center [511, 212] width 186 height 18
click at [421, 214] on input "checkbox" at bounding box center [420, 212] width 5 height 5
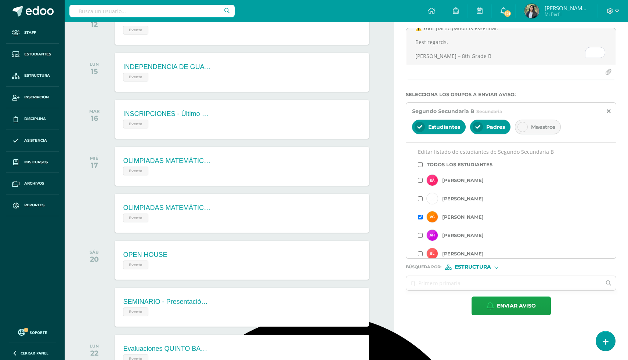
click at [406, 200] on div "Segundo Secundaria B Secundaria Estudiantes Padres Maestros Editar listado de e…" at bounding box center [511, 180] width 210 height 156
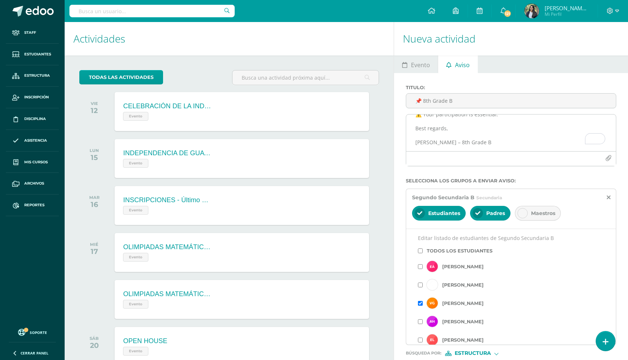
scroll to position [0, 0]
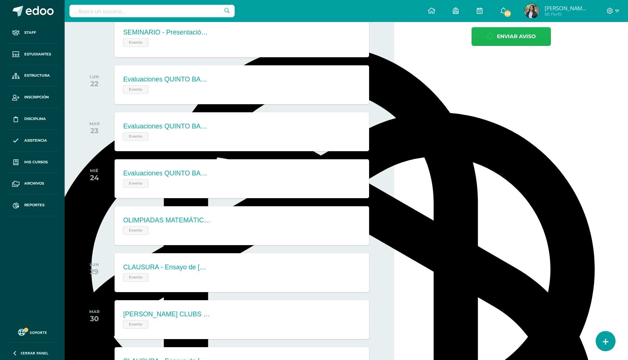
click at [524, 40] on span "Enviar aviso" at bounding box center [516, 37] width 39 height 18
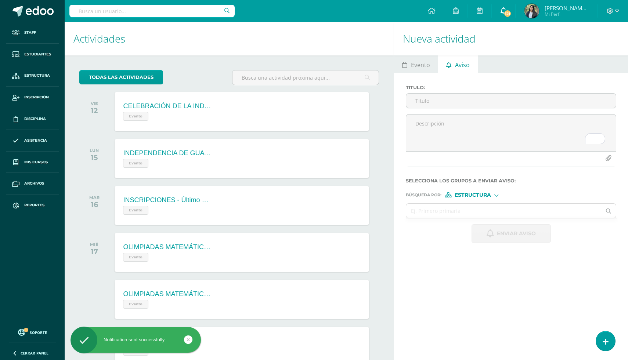
click at [511, 10] on span "121" at bounding box center [507, 14] width 8 height 8
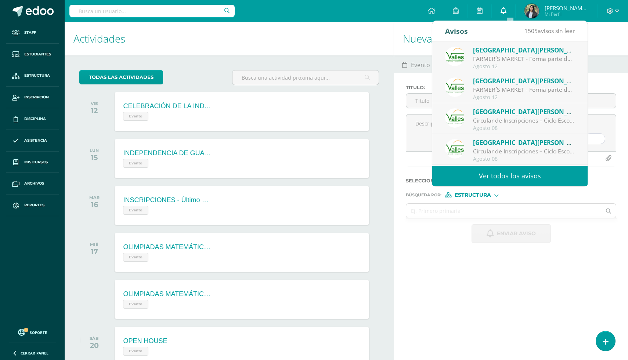
click at [513, 10] on link "0" at bounding box center [503, 11] width 23 height 22
click at [566, 10] on span "[PERSON_NAME]" at bounding box center [566, 7] width 44 height 7
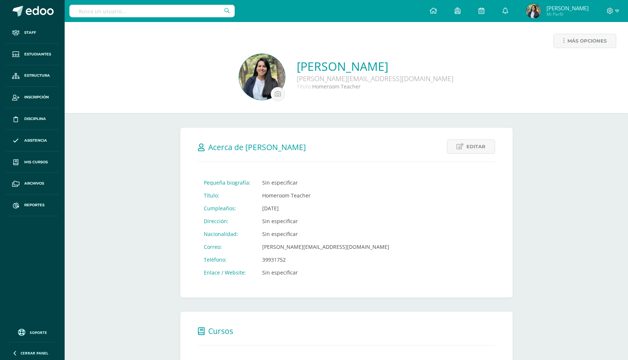
select select "English"
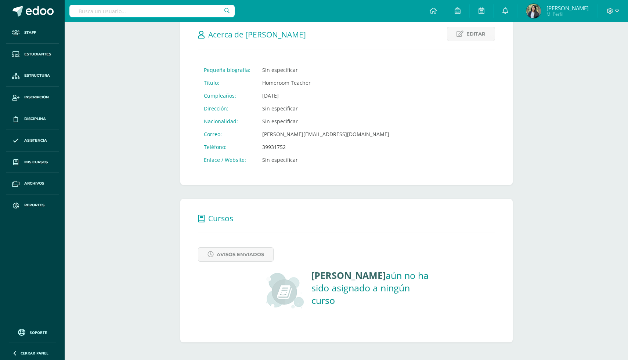
scroll to position [126, 0]
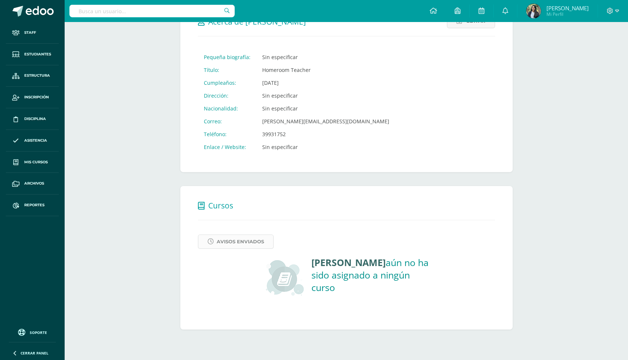
click at [247, 249] on span "Avisos Enviados" at bounding box center [240, 242] width 47 height 14
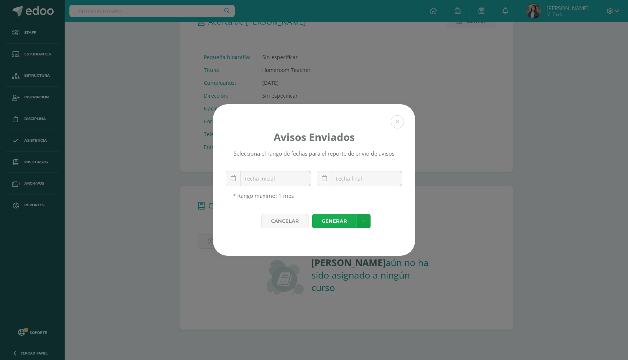
click at [333, 228] on link "Generar" at bounding box center [334, 221] width 44 height 14
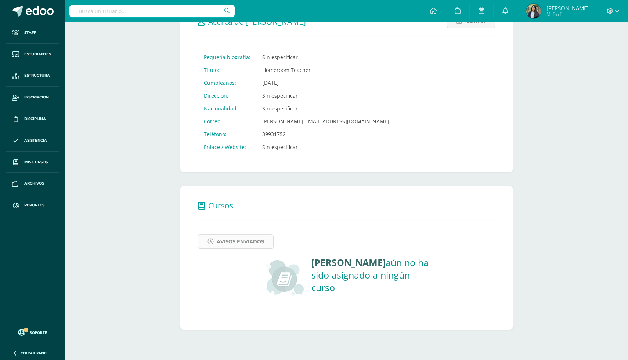
click at [246, 249] on span "Avisos Enviados" at bounding box center [240, 242] width 47 height 14
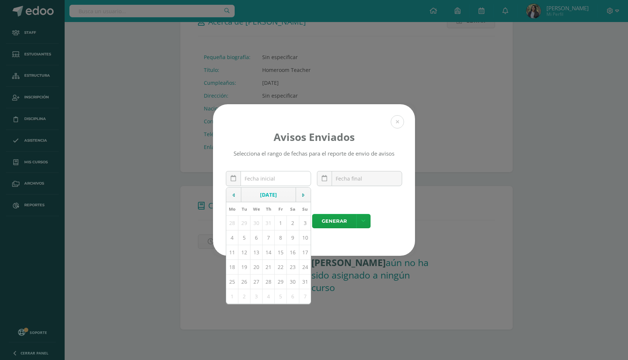
click at [271, 185] on div "August, 2025 Mo Tu We Th Fr Sa Su 28 29 30 31 1 2 3 4 5 6 7 8 9 10 11 12 13 14 …" at bounding box center [268, 181] width 85 height 21
click at [257, 260] on td "13" at bounding box center [256, 252] width 12 height 15
type input "[DATE]"
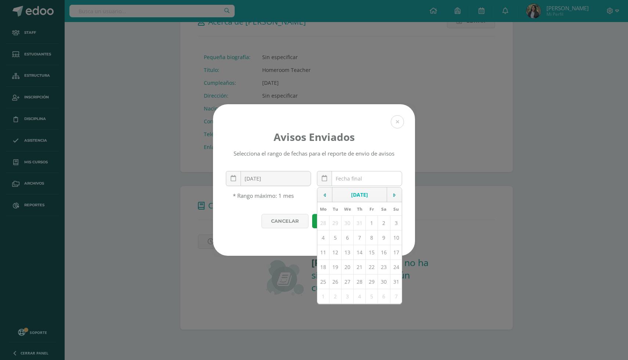
click at [348, 186] on div "August, 2025 Mo Tu We Th Fr Sa Su 28 29 30 31 1 2 3 4 5 6 7 8 9 10 11 12 13 14 …" at bounding box center [359, 181] width 85 height 21
click at [361, 260] on td "14" at bounding box center [360, 252] width 12 height 15
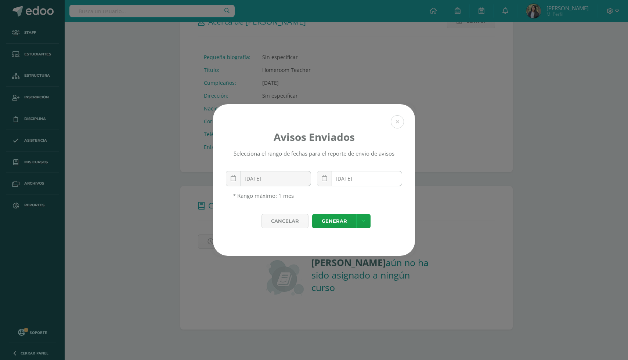
click at [366, 186] on input "[DATE]" at bounding box center [359, 178] width 84 height 14
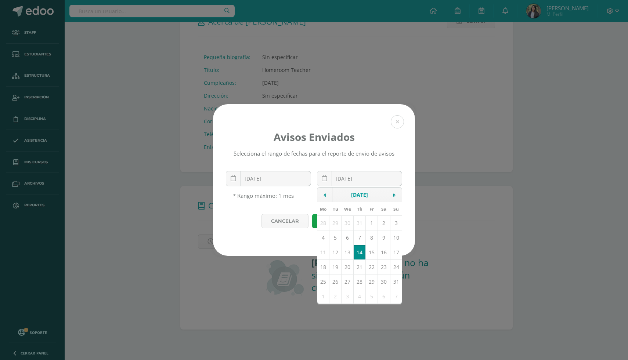
click at [347, 258] on td "13" at bounding box center [347, 252] width 12 height 15
type input "[DATE]"
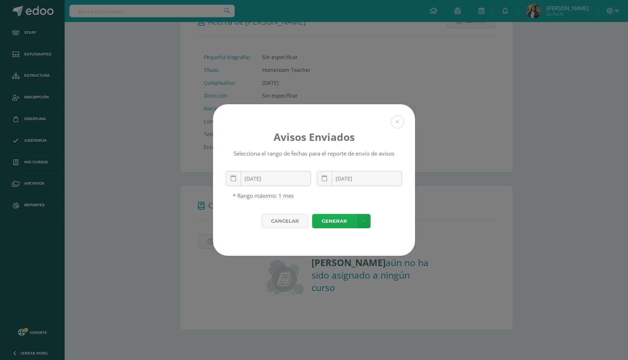
click at [329, 227] on link "Generar" at bounding box center [334, 221] width 44 height 14
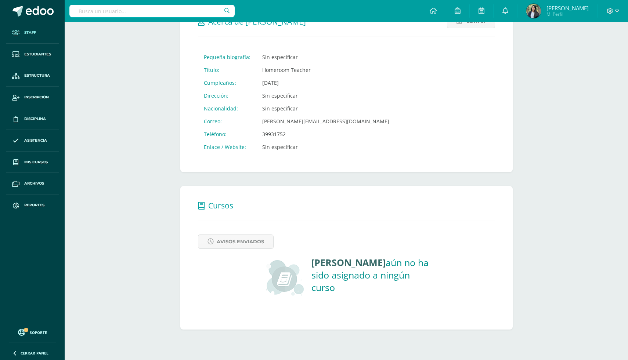
click at [27, 22] on link "Staff" at bounding box center [32, 33] width 53 height 22
click at [17, 4] on link at bounding box center [32, 11] width 65 height 22
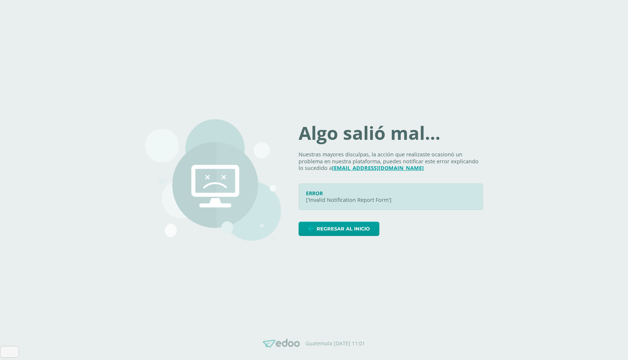
select select "English"
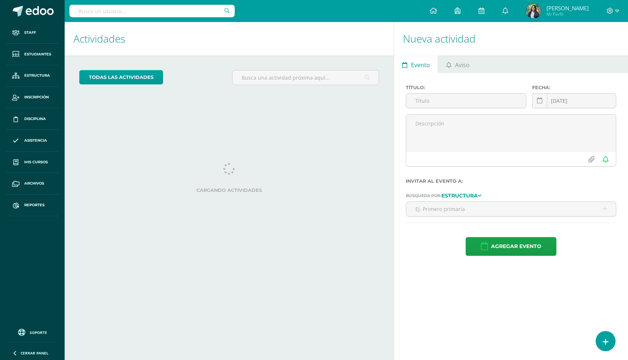
select select "English"
click at [508, 145] on textarea at bounding box center [511, 133] width 210 height 37
paste textarea "Estimado Docente, Estamos considerando la posibilidad de que [DATE] puedas real…"
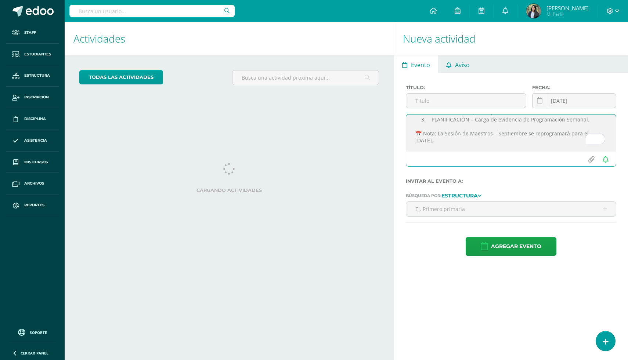
type textarea "Estimado Docente, Estamos considerando la posibilidad de que [DATE] puedas real…"
click at [464, 67] on span "Aviso" at bounding box center [462, 65] width 15 height 18
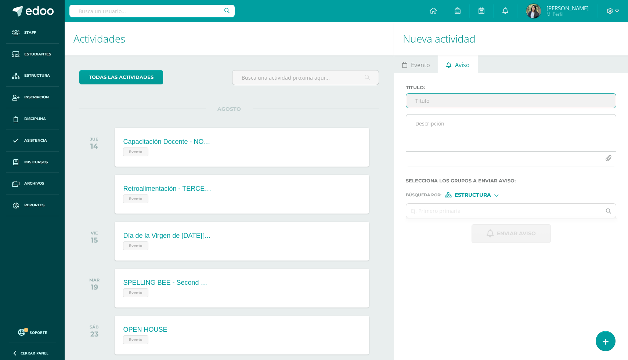
click at [464, 141] on textarea at bounding box center [511, 133] width 210 height 37
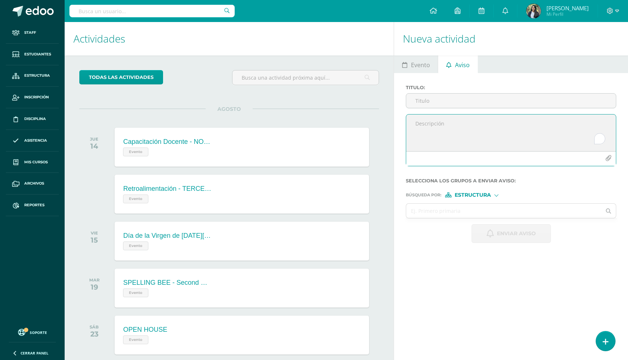
paste textarea "📌 8th Grade A Dear Student, This is to inform you that you must participate in …"
click at [452, 151] on textarea "📌 8th Grade A Dear Student, This is to inform you that you must participate in …" at bounding box center [511, 133] width 210 height 37
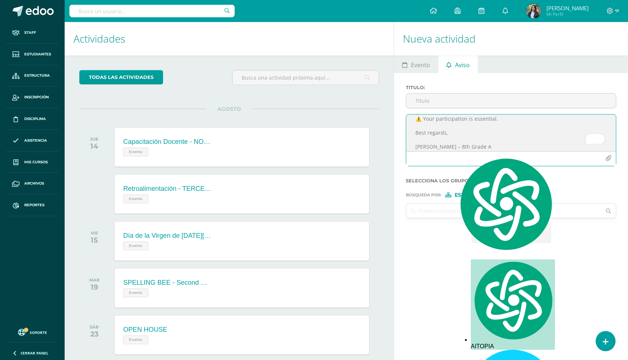
click at [449, 151] on textarea "📌 8th Grade A Dear Student, This is to inform you that you must participate in …" at bounding box center [511, 133] width 210 height 37
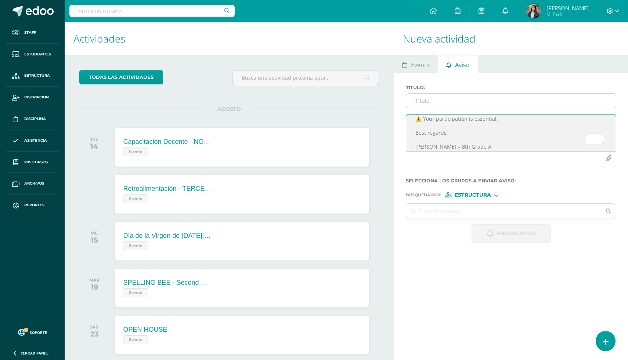
type textarea "📌 8th Grade A Dear Student, This is to inform you that you must participate in …"
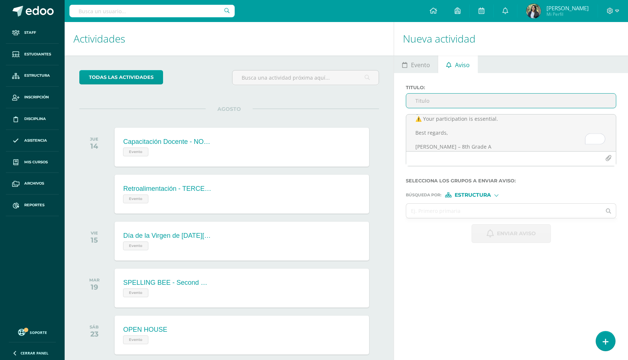
click at [448, 95] on input "Titulo :" at bounding box center [511, 101] width 210 height 14
type input "FEEDBACK 8th grade"
click at [458, 195] on span "Estructura" at bounding box center [472, 195] width 36 height 4
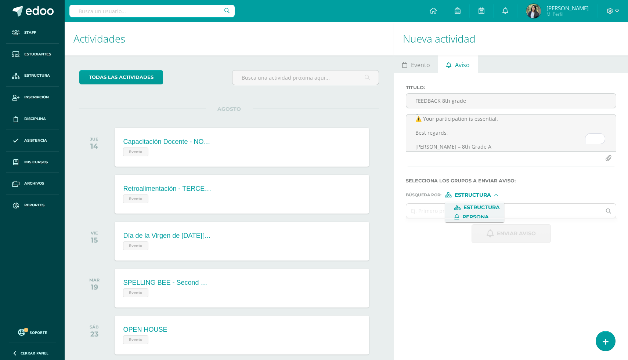
click at [457, 220] on span "Persona" at bounding box center [474, 217] width 59 height 10
click at [431, 217] on input "text" at bounding box center [503, 211] width 195 height 14
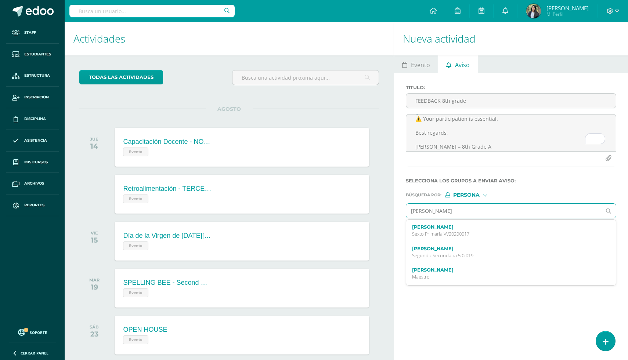
type input "[PERSON_NAME]"
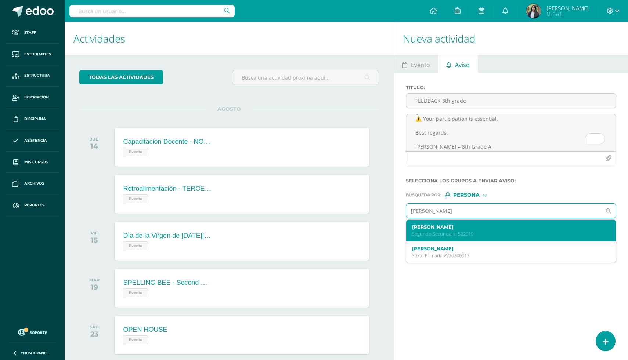
click at [449, 237] on p "Segundo Secundaria 502019" at bounding box center [506, 234] width 189 height 6
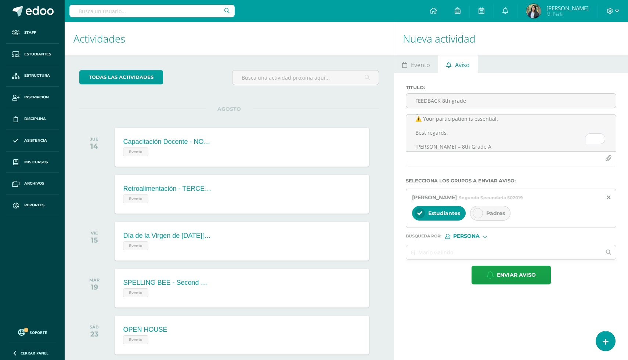
click at [491, 215] on span "Padres" at bounding box center [495, 213] width 19 height 7
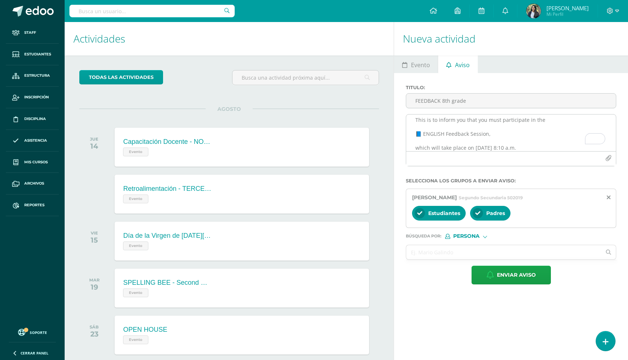
scroll to position [0, 0]
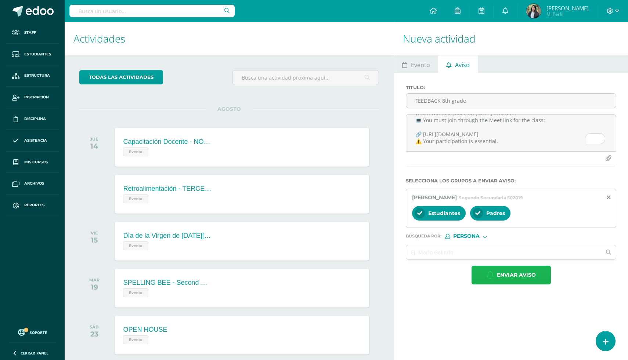
click at [509, 279] on span "Enviar aviso" at bounding box center [516, 275] width 39 height 18
